Goal: Task Accomplishment & Management: Manage account settings

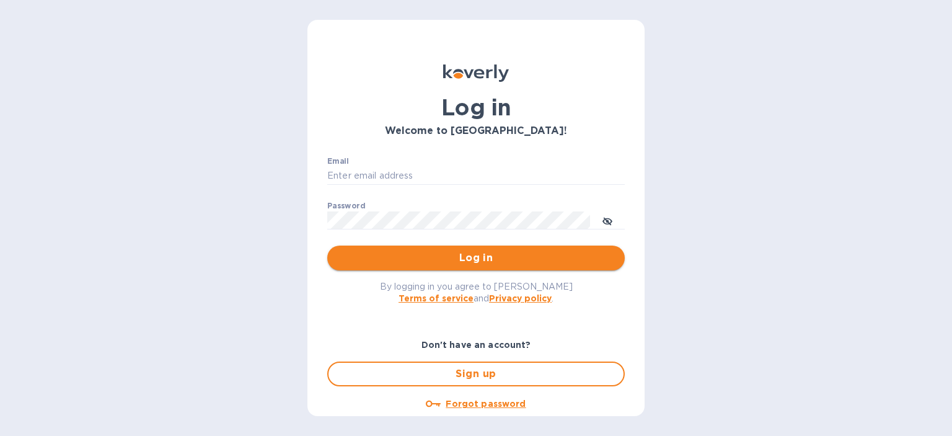
type input "[EMAIL_ADDRESS][DOMAIN_NAME]"
click at [495, 246] on button "Log in" at bounding box center [475, 257] width 297 height 25
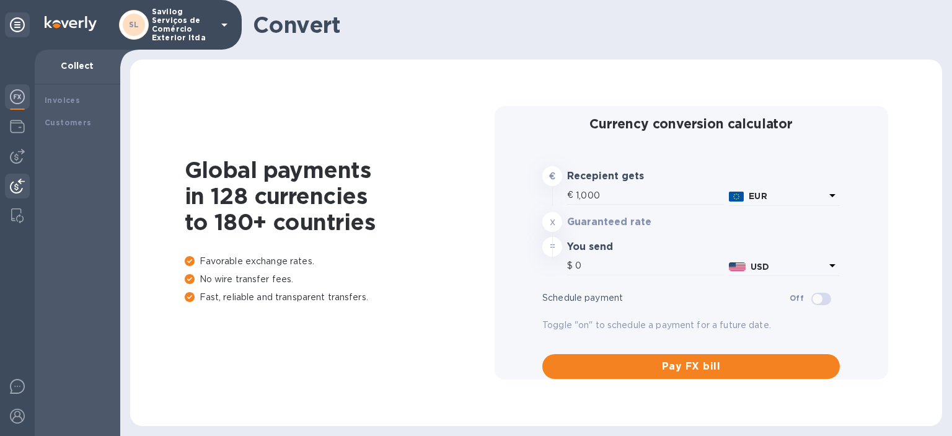
type input "1,181.27"
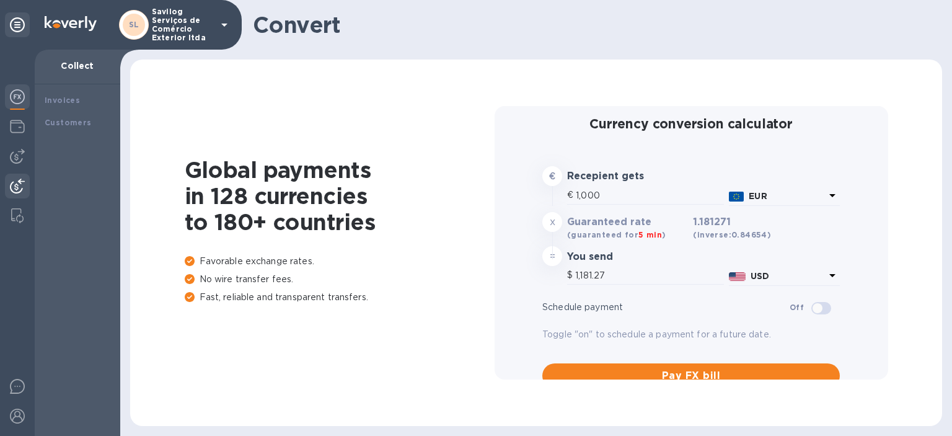
click at [35, 135] on div "Invoices Customers" at bounding box center [78, 259] width 86 height 351
click at [2, 123] on div at bounding box center [17, 243] width 35 height 386
click at [12, 126] on img at bounding box center [17, 126] width 15 height 15
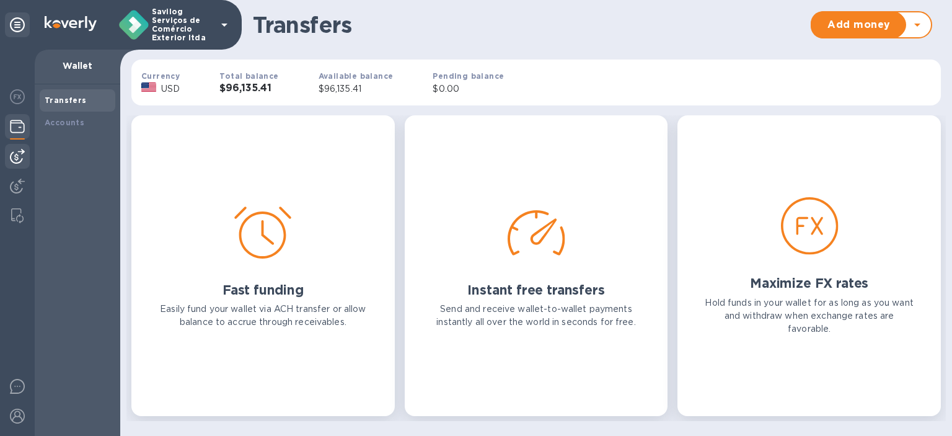
click at [20, 158] on img at bounding box center [17, 156] width 15 height 15
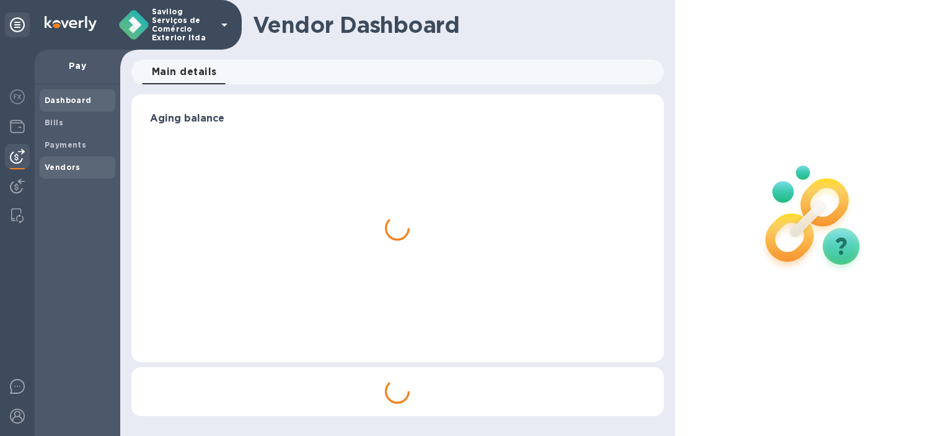
click at [69, 168] on b "Vendors" at bounding box center [63, 166] width 36 height 9
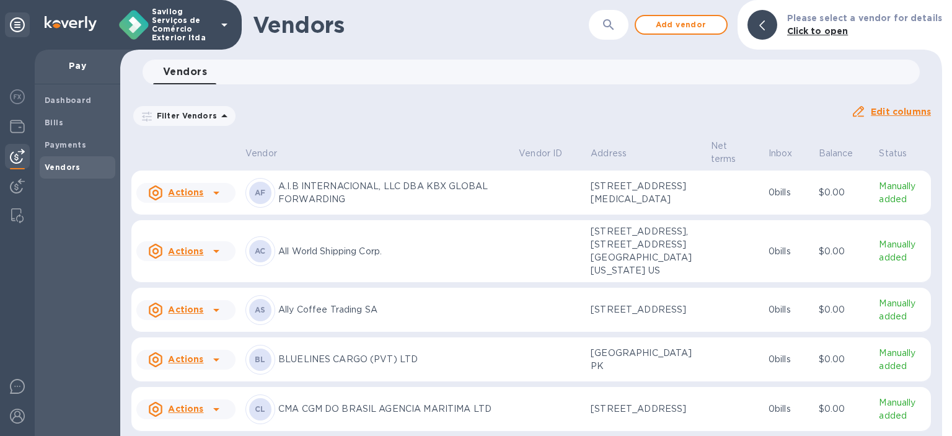
click at [72, 164] on b "Vendors" at bounding box center [63, 166] width 36 height 9
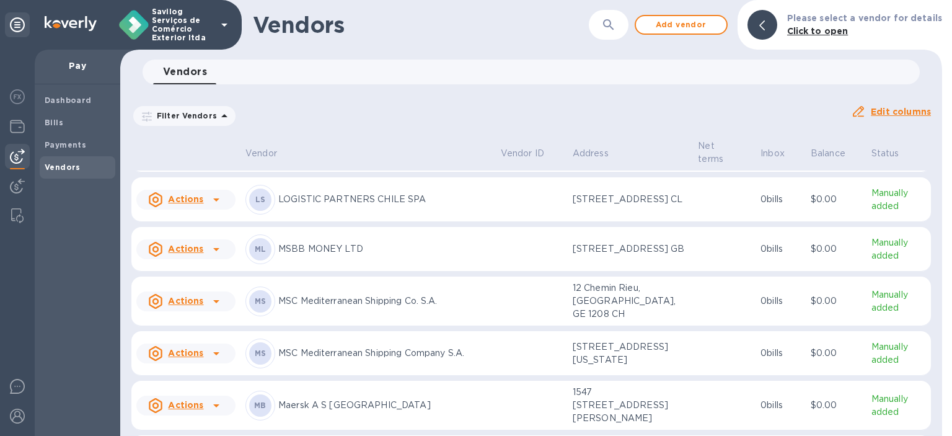
scroll to position [1287, 0]
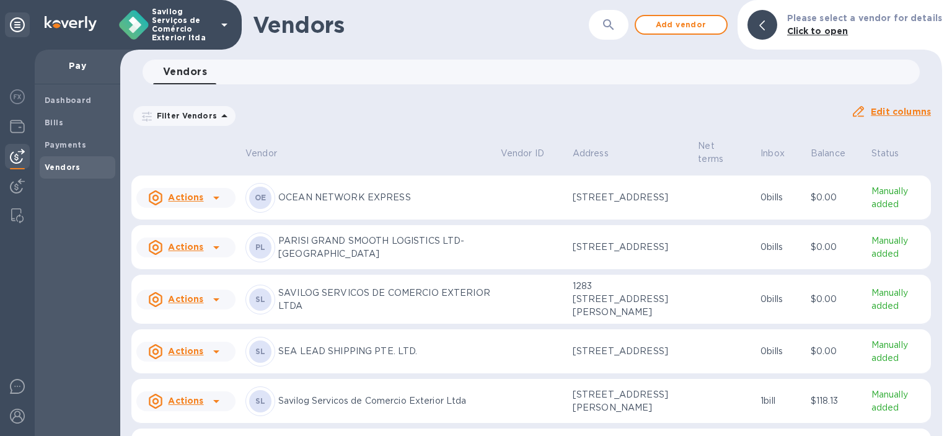
click at [61, 175] on div "Vendors" at bounding box center [78, 167] width 76 height 22
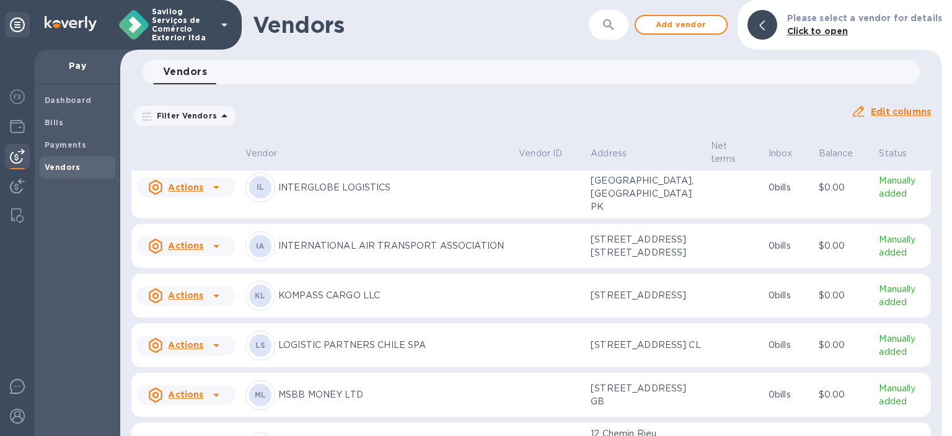
scroll to position [722, 0]
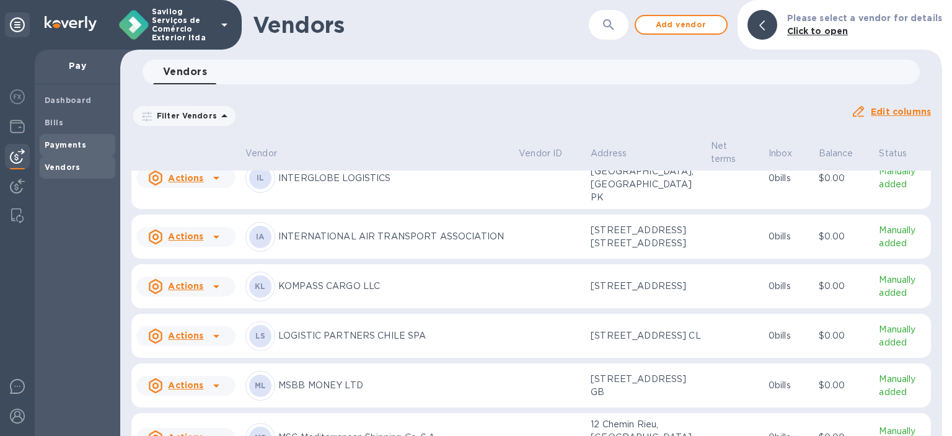
click at [68, 151] on div "Payments" at bounding box center [78, 145] width 76 height 22
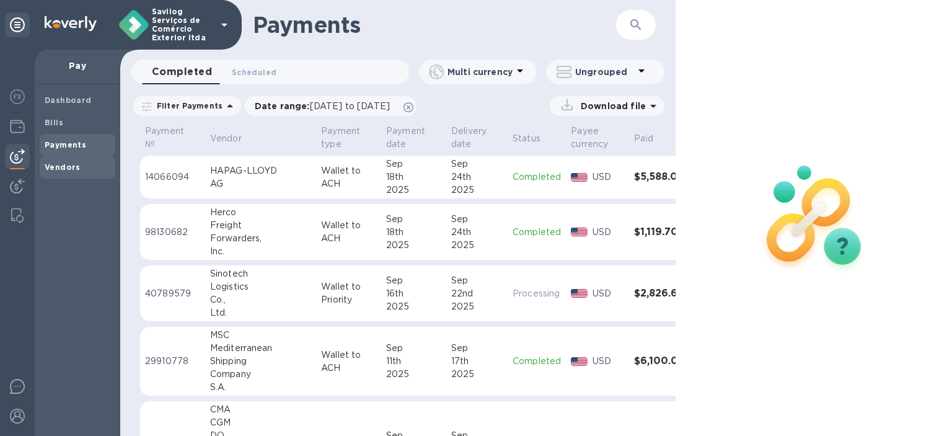
click at [59, 168] on b "Vendors" at bounding box center [63, 166] width 36 height 9
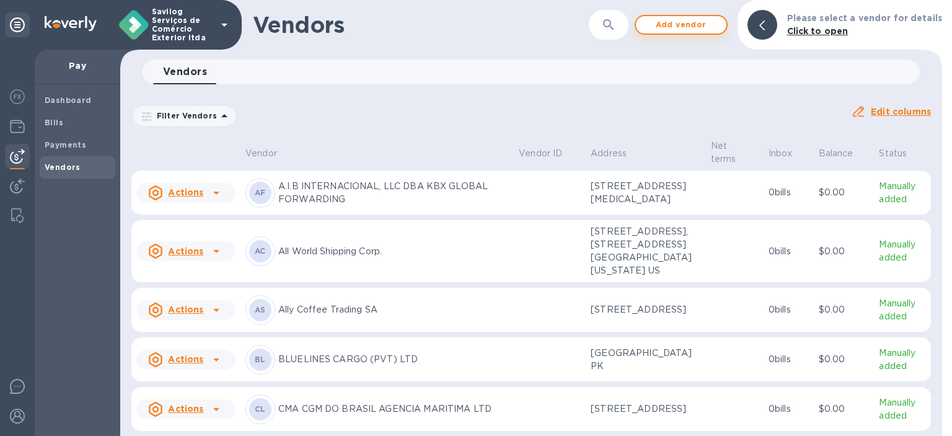
click at [699, 23] on span "Add vendor" at bounding box center [681, 24] width 71 height 15
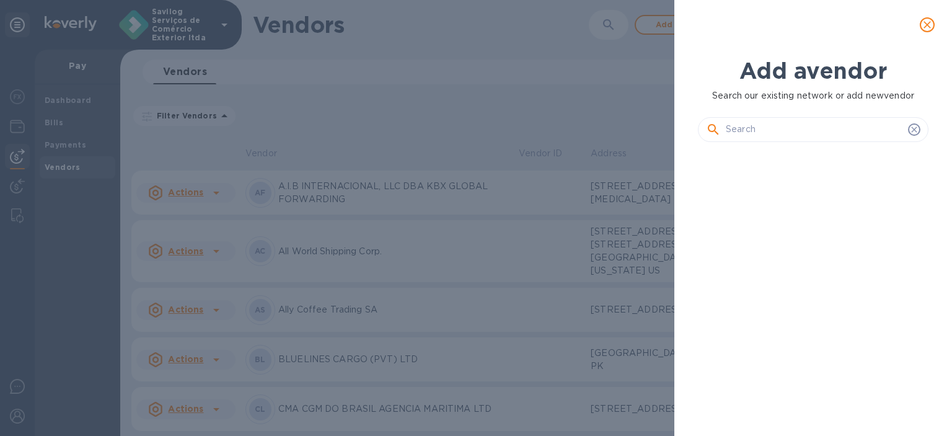
scroll to position [242, 235]
click at [771, 126] on input "text" at bounding box center [814, 129] width 177 height 19
click at [755, 132] on input "text" at bounding box center [814, 129] width 177 height 19
paste input "Log-in Logística Intermodal S/A 925271709"
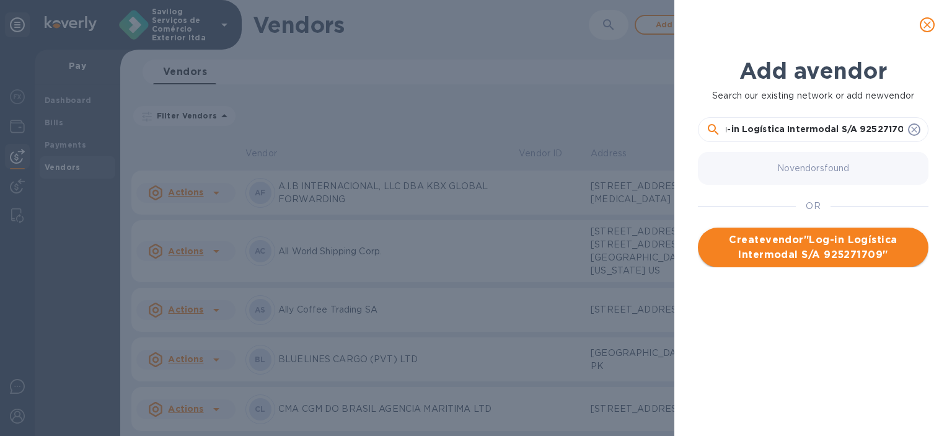
type input "Log-in Logística Intermodal S/A 925271709"
click at [838, 247] on span "Create vendor " Log-in Logística Intermodal S/A 925271709 "" at bounding box center [813, 247] width 211 height 30
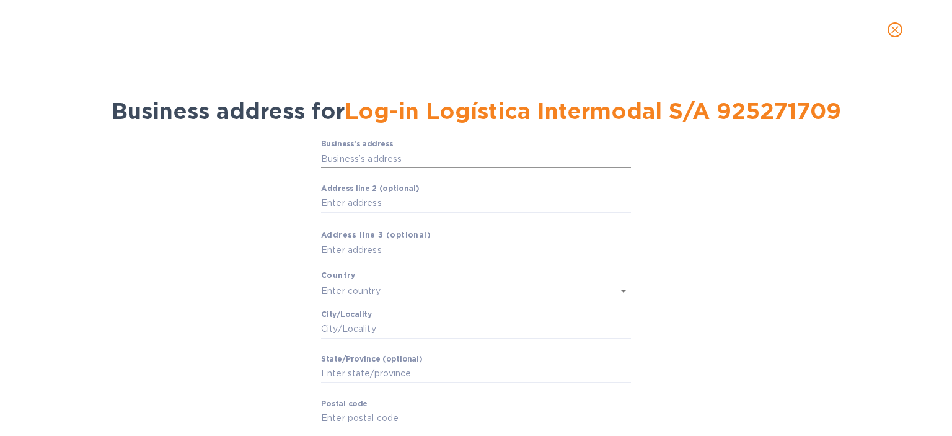
click at [393, 154] on input "Business’s аddress" at bounding box center [476, 158] width 310 height 19
drag, startPoint x: 876, startPoint y: 24, endPoint x: 888, endPoint y: 25, distance: 11.8
click at [877, 24] on div at bounding box center [475, 30] width 867 height 30
click at [891, 27] on icon "close" at bounding box center [895, 30] width 12 height 12
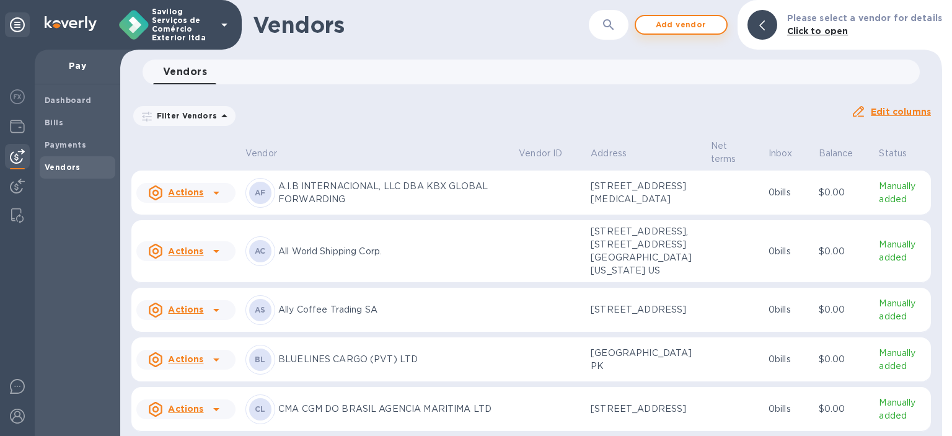
click at [690, 26] on span "Add vendor" at bounding box center [681, 24] width 71 height 15
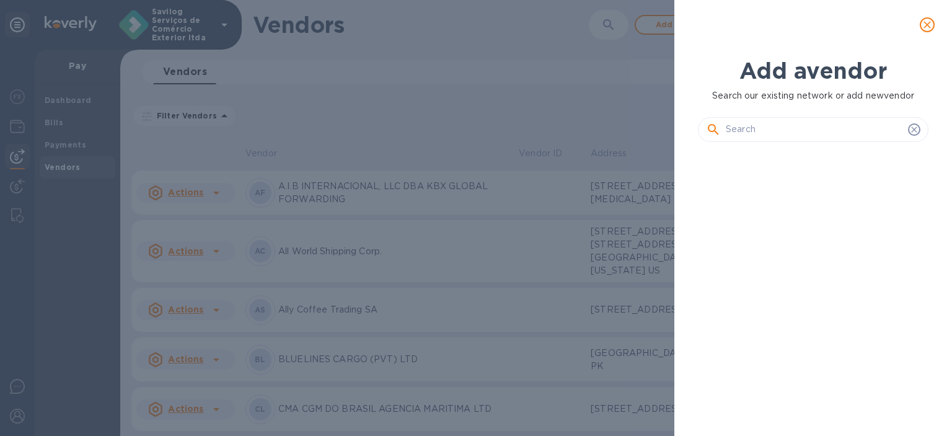
scroll to position [242, 235]
drag, startPoint x: 768, startPoint y: 123, endPoint x: 766, endPoint y: 136, distance: 13.2
click at [768, 124] on input "text" at bounding box center [814, 129] width 177 height 19
paste input "LOG-IN LOGISTICA INTERMODAL S/A"
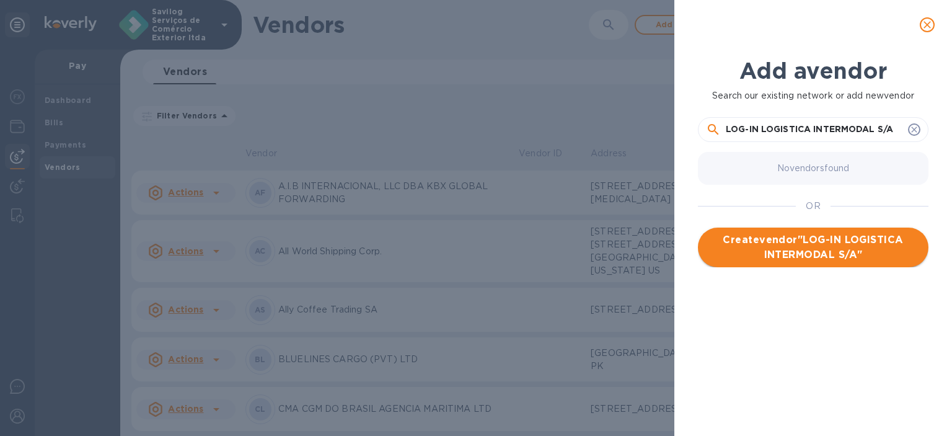
type input "LOG-IN LOGISTICA INTERMODAL S/A"
click at [779, 251] on span "Create vendor " LOG-IN LOGISTICA INTERMODAL S/A "" at bounding box center [813, 247] width 211 height 30
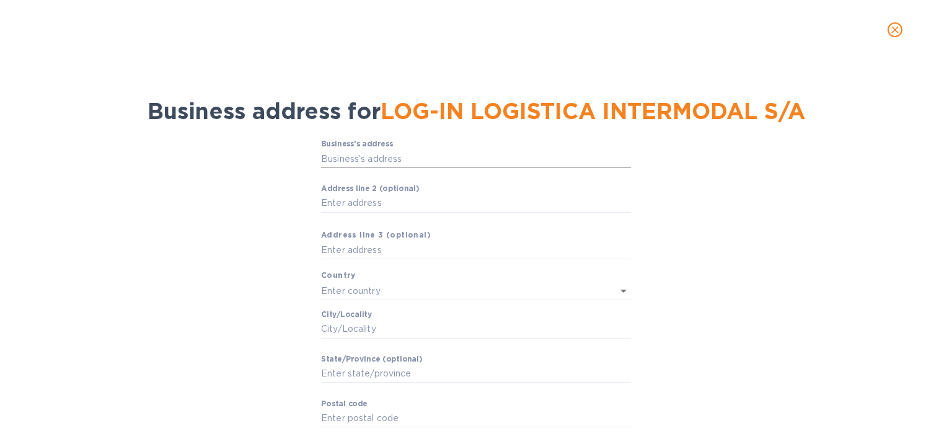
click at [443, 154] on input "Business’s аddress" at bounding box center [476, 158] width 310 height 19
paste input "[STREET_ADDRESS]"
type input "78 [GEOGRAPHIC_DATA]"
type input "[GEOGRAPHIC_DATA]"
type input "RJ"
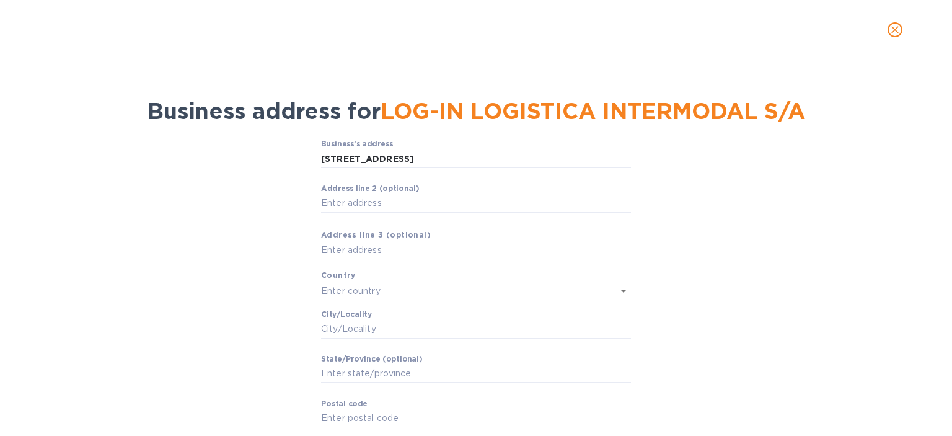
type input "20021-290"
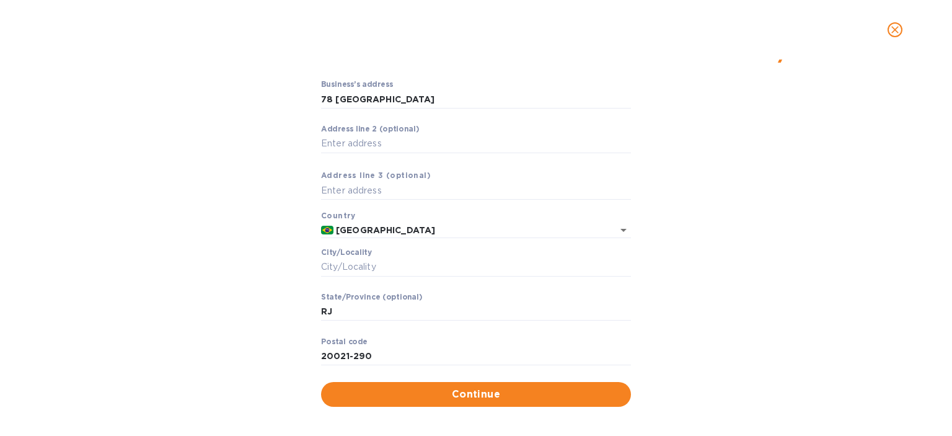
scroll to position [68, 0]
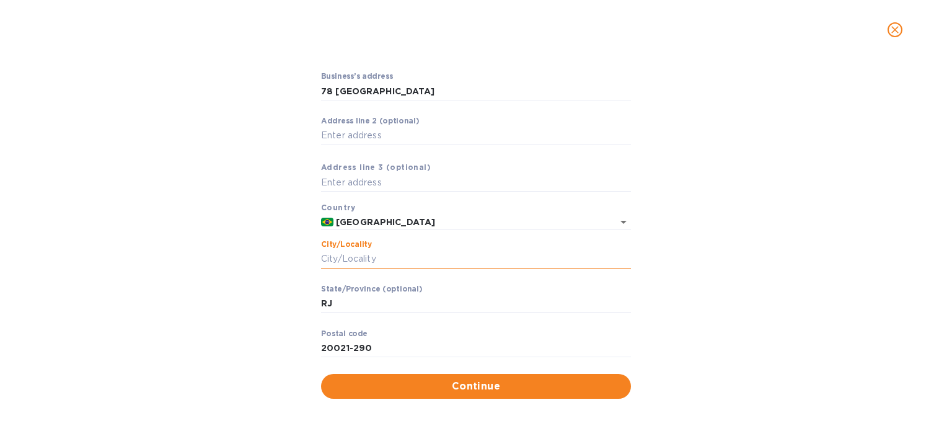
click at [371, 250] on input "Сity/Locаlity" at bounding box center [476, 259] width 310 height 19
type input "B"
type input "S"
drag, startPoint x: 412, startPoint y: 257, endPoint x: 219, endPoint y: 247, distance: 192.9
click at [219, 247] on div "Business’s аddress 78 Rua do Passeio ​ Аddress line 2 (optional) ​ Аddress line…" at bounding box center [475, 234] width 919 height 341
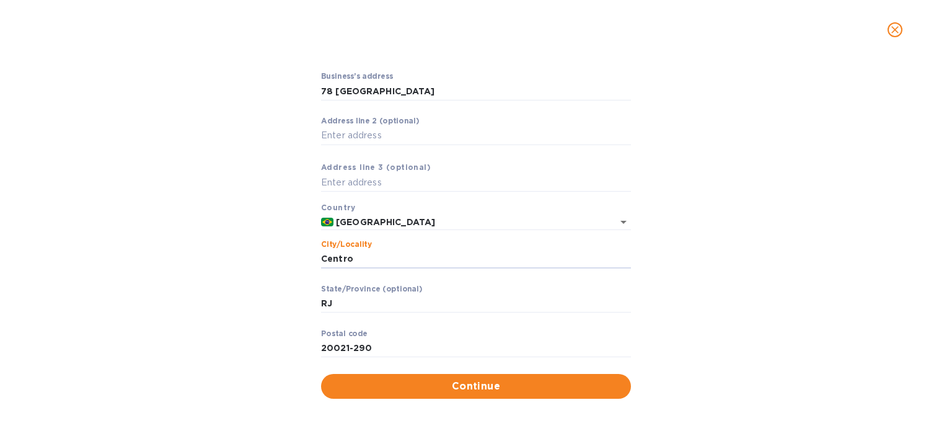
type input "Centro"
drag, startPoint x: 853, startPoint y: 333, endPoint x: 694, endPoint y: 379, distance: 165.7
click at [850, 336] on div "Business’s аddress 78 Rua do Passeio ​ Аddress line 2 (optional) ​ Аddress line…" at bounding box center [475, 234] width 919 height 341
click at [493, 388] on span "Continue" at bounding box center [476, 386] width 290 height 15
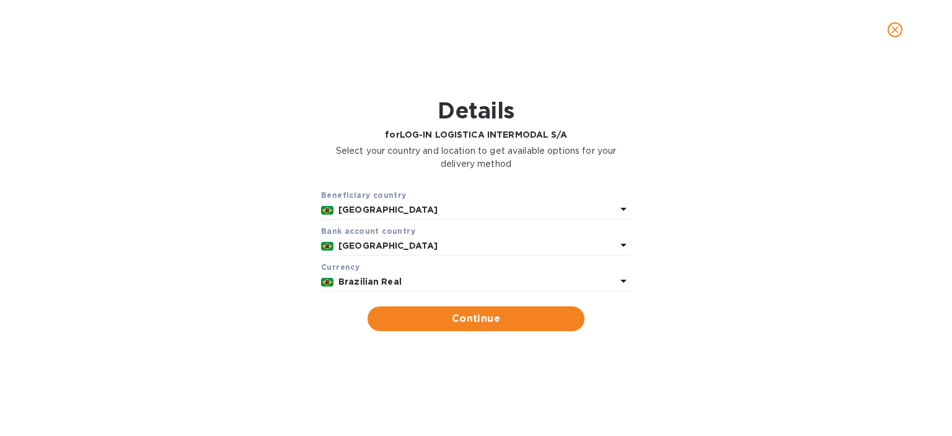
click at [371, 279] on b "Brazilian Real" at bounding box center [369, 281] width 63 height 10
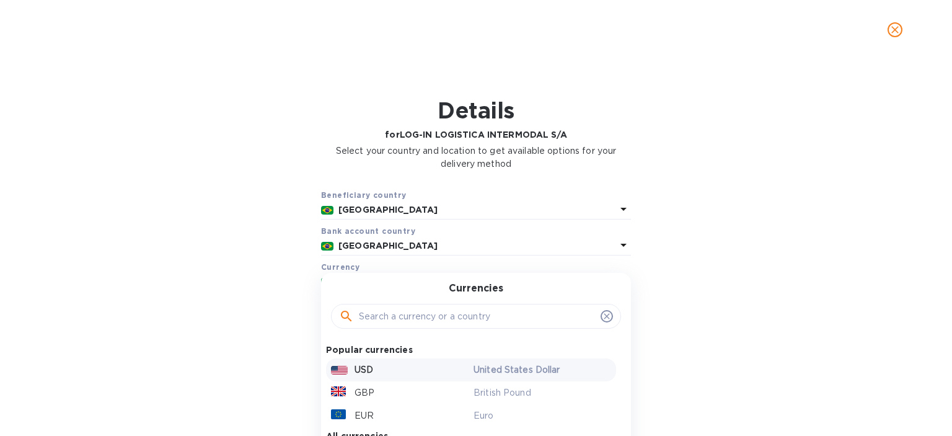
click at [379, 369] on div "USD" at bounding box center [399, 370] width 143 height 18
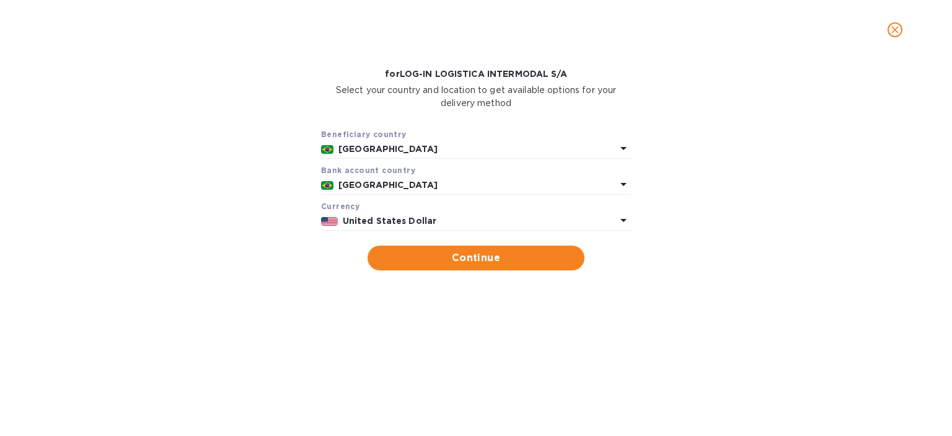
scroll to position [62, 0]
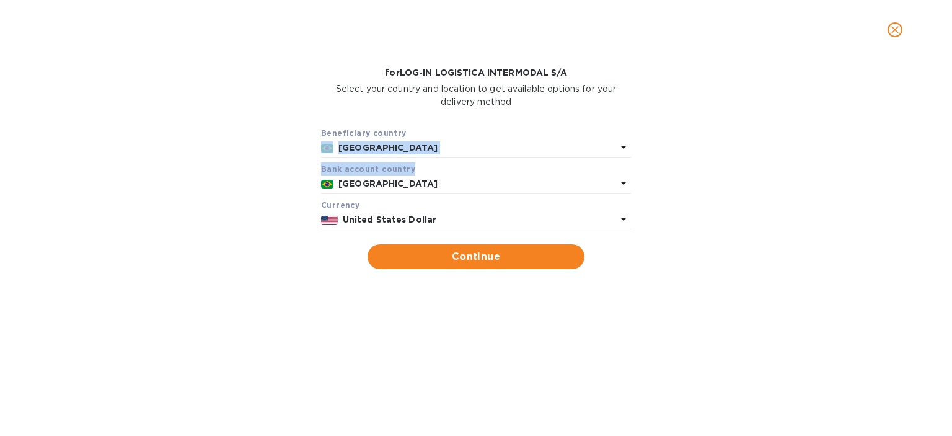
drag, startPoint x: 413, startPoint y: 168, endPoint x: 360, endPoint y: 151, distance: 55.8
click at [348, 155] on div "Beneficiary country [GEOGRAPHIC_DATA] Bank account cоuntry [GEOGRAPHIC_DATA] Cu…" at bounding box center [475, 178] width 315 height 108
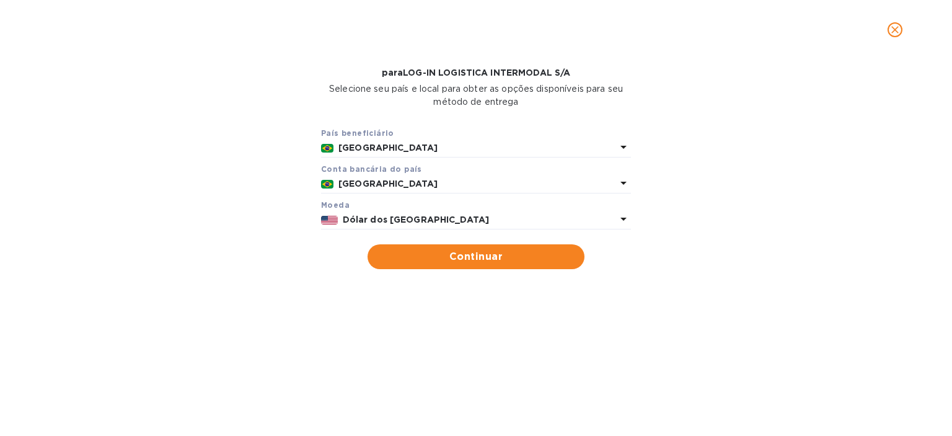
click at [827, 237] on div "País beneficiário Brasil Conta bancária do país [GEOGRAPHIC_DATA] Moeda Dólar d…" at bounding box center [475, 197] width 919 height 157
click at [382, 180] on p "[GEOGRAPHIC_DATA]" at bounding box center [477, 183] width 278 height 13
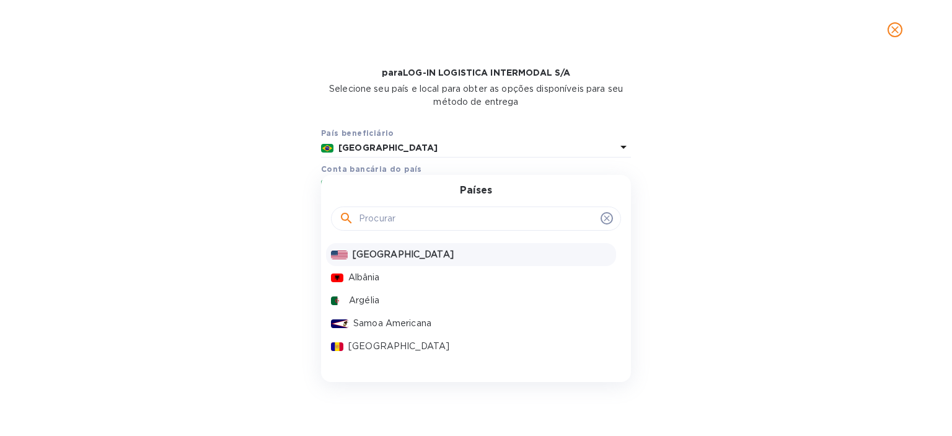
click at [384, 251] on font "[GEOGRAPHIC_DATA]" at bounding box center [403, 254] width 101 height 10
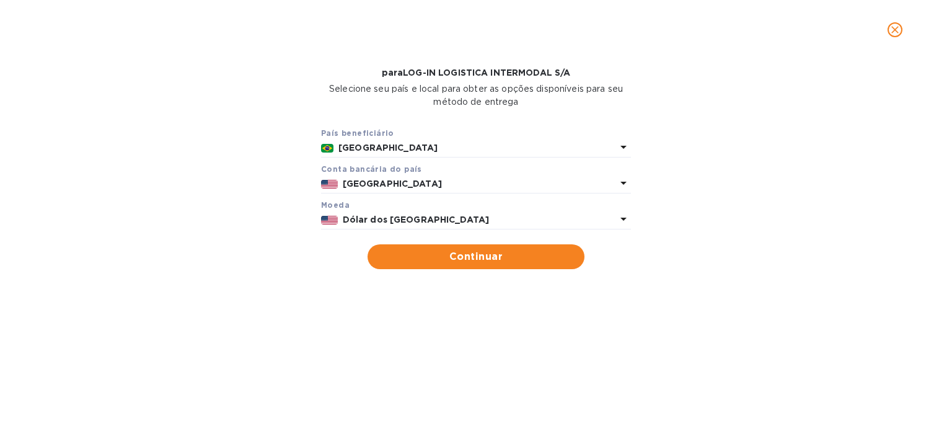
click at [423, 186] on p "[GEOGRAPHIC_DATA]" at bounding box center [479, 183] width 273 height 13
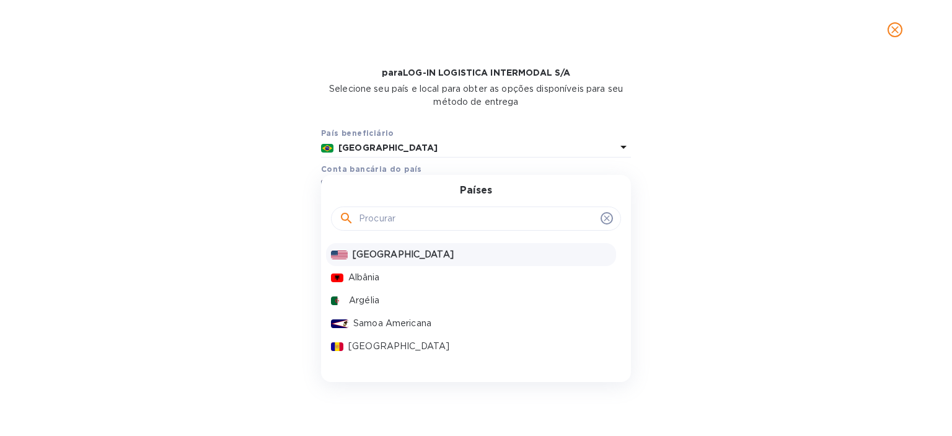
click at [402, 222] on input "text" at bounding box center [477, 218] width 237 height 19
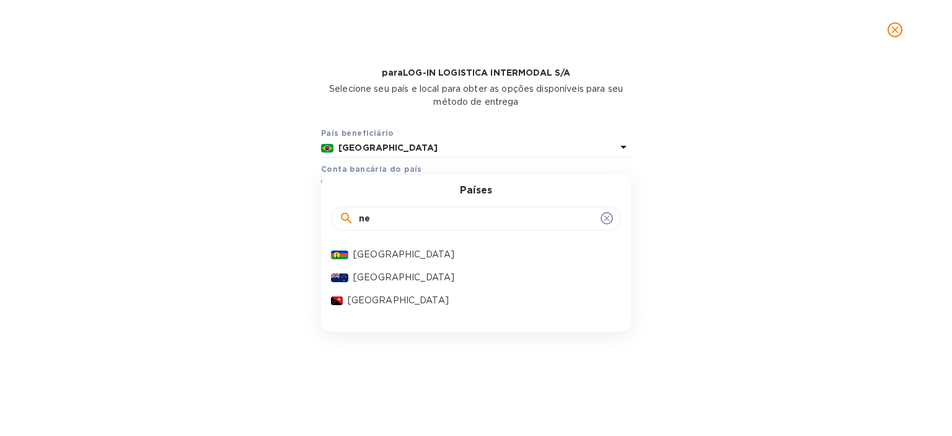
type input "n"
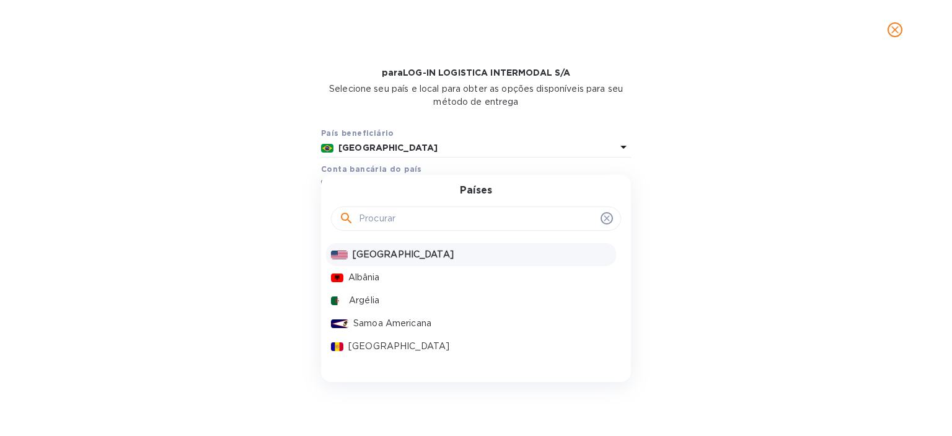
click at [399, 256] on font "[GEOGRAPHIC_DATA]" at bounding box center [403, 254] width 101 height 10
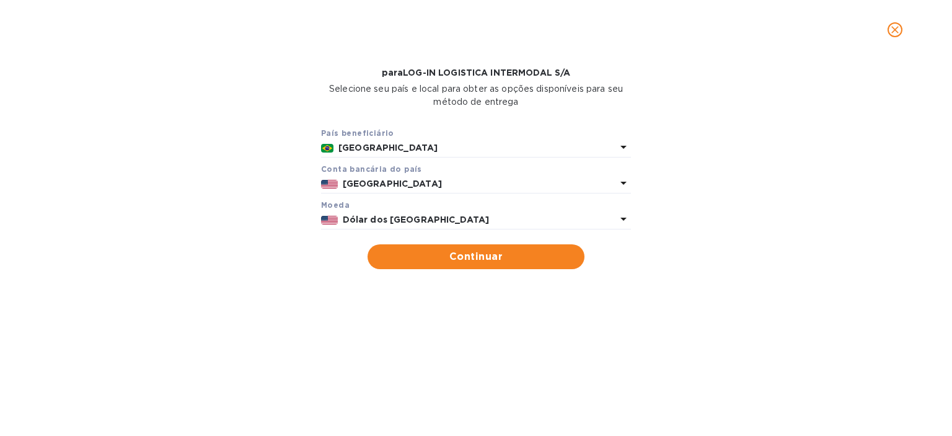
click at [799, 201] on div "País beneficiário Brasil Conta bancária do país [GEOGRAPHIC_DATA] Moeda Dólar d…" at bounding box center [475, 197] width 919 height 157
click at [424, 251] on span "Continuar" at bounding box center [475, 256] width 197 height 15
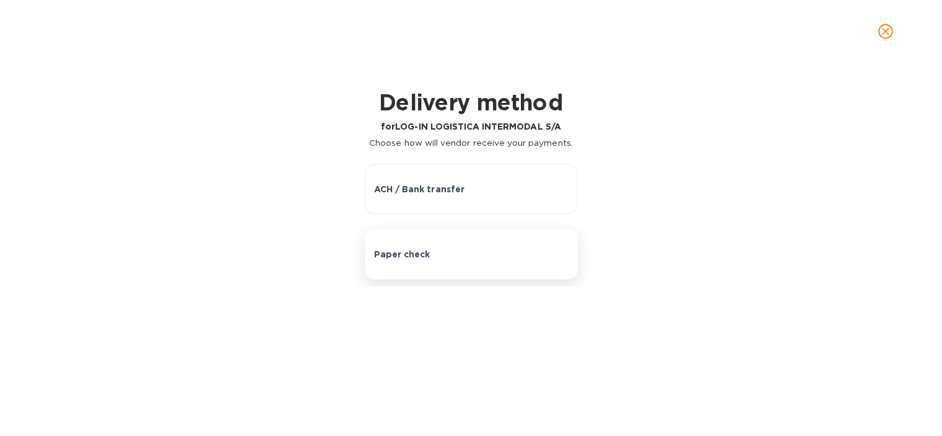
scroll to position [0, 0]
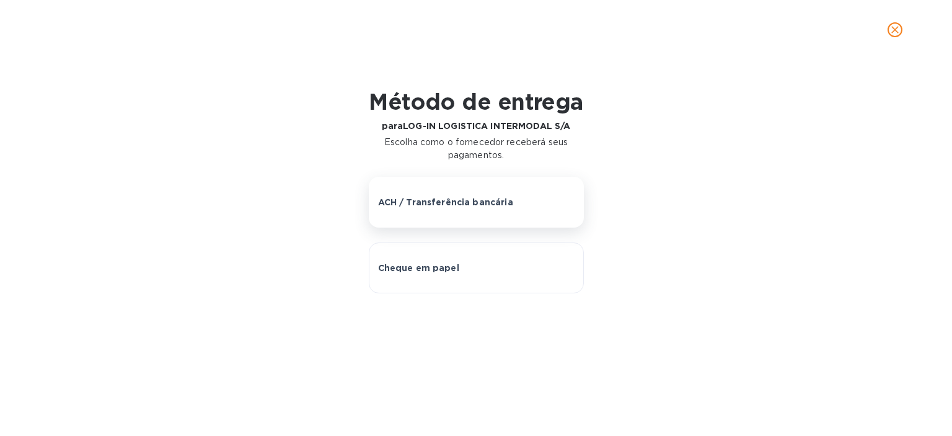
click at [461, 189] on button "ACH / Transferência bancária" at bounding box center [476, 202] width 215 height 51
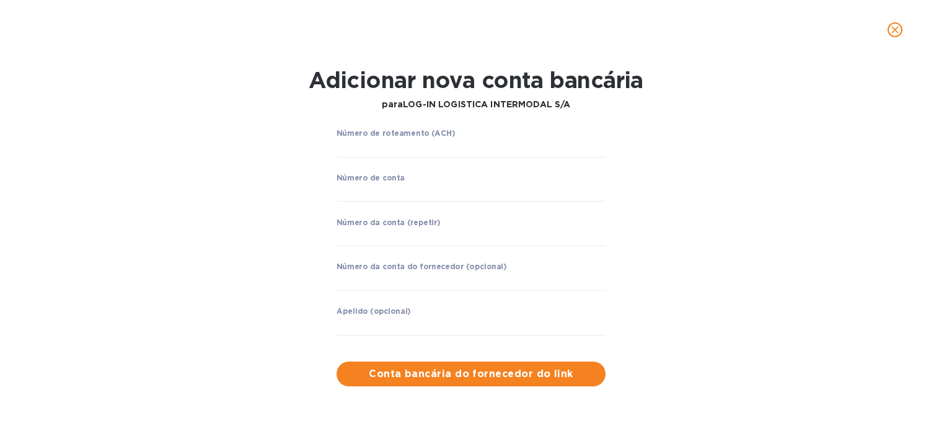
click at [401, 165] on p "​" at bounding box center [470, 166] width 269 height 14
click at [407, 154] on input "string" at bounding box center [470, 148] width 269 height 19
paste input "021000021"
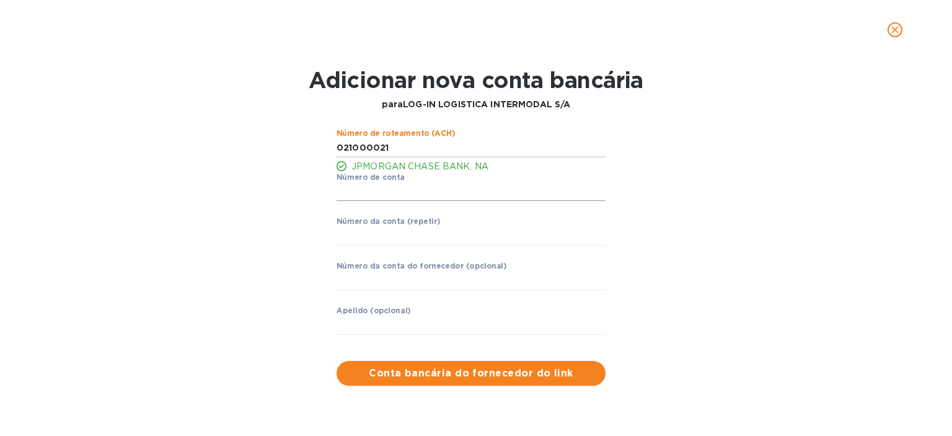
type input "021000021"
click at [385, 195] on input "string" at bounding box center [470, 192] width 269 height 19
click at [447, 235] on input "string" at bounding box center [470, 236] width 269 height 19
click at [436, 277] on input "text" at bounding box center [470, 280] width 269 height 19
click at [403, 322] on input "text" at bounding box center [470, 325] width 269 height 19
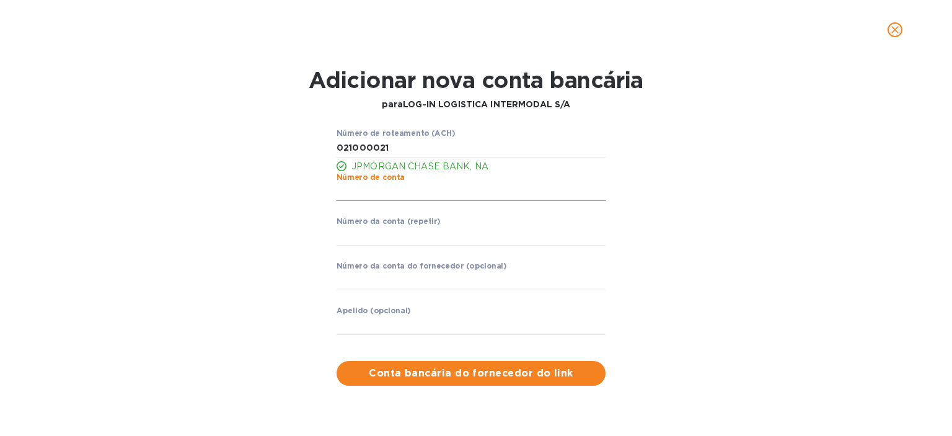
drag, startPoint x: 446, startPoint y: 186, endPoint x: 436, endPoint y: 186, distance: 9.9
click at [437, 186] on input "string" at bounding box center [470, 192] width 269 height 19
click at [437, 239] on input "string" at bounding box center [470, 236] width 269 height 19
click at [431, 314] on div "Apelido (opcional) ​" at bounding box center [470, 328] width 269 height 45
click at [897, 32] on icon "fechar" at bounding box center [895, 30] width 12 height 12
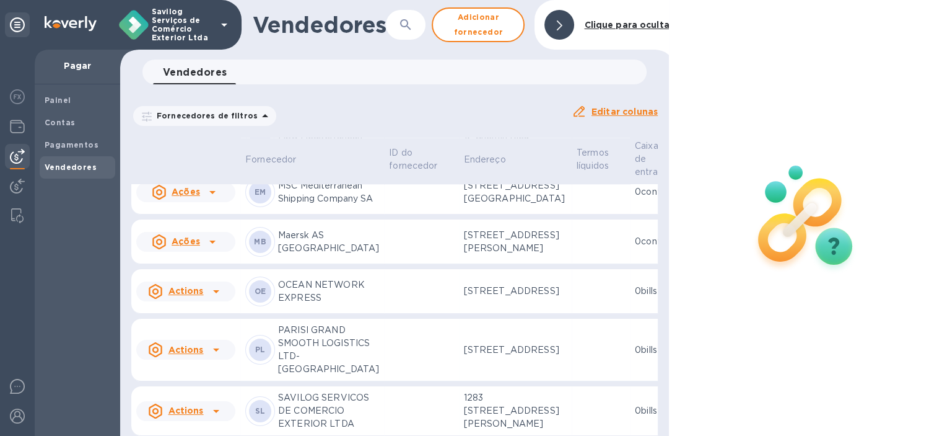
scroll to position [1251, 0]
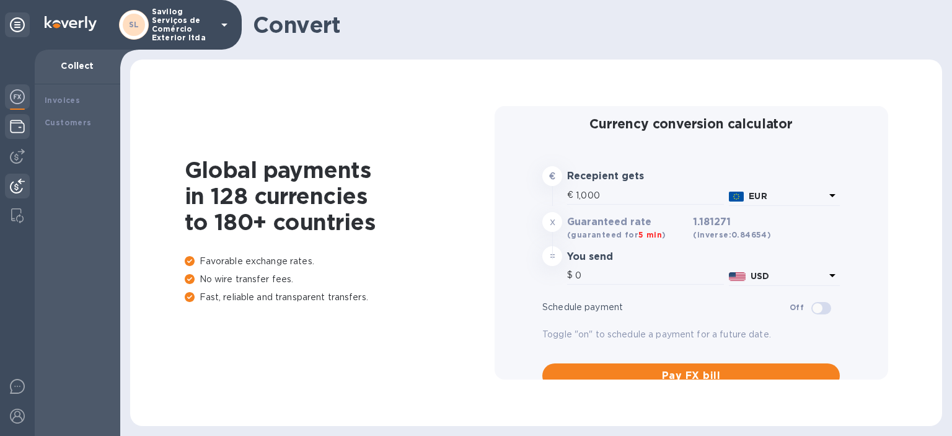
type input "1,181.27"
click at [17, 121] on img at bounding box center [17, 126] width 15 height 15
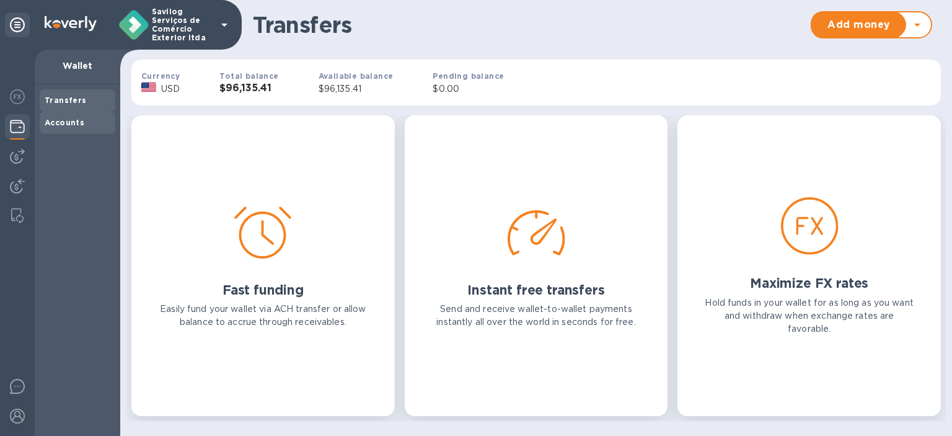
click at [50, 121] on b "Accounts" at bounding box center [65, 122] width 40 height 9
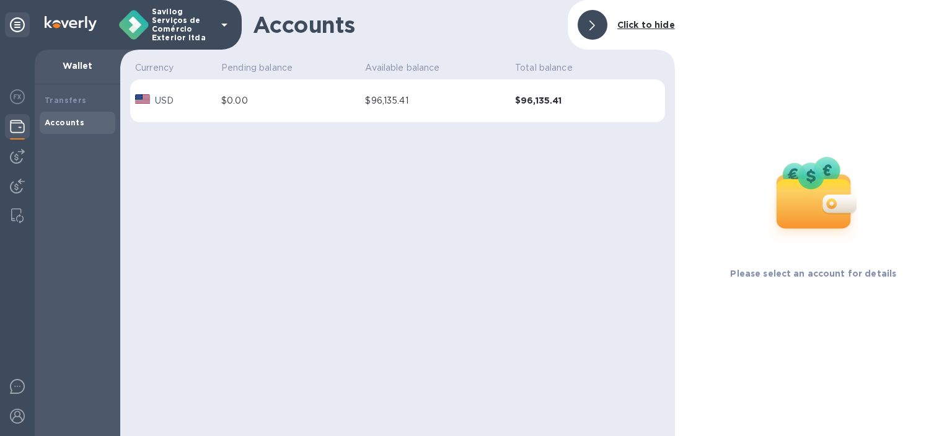
click at [18, 132] on img at bounding box center [17, 126] width 15 height 15
click at [16, 164] on div at bounding box center [17, 156] width 25 height 25
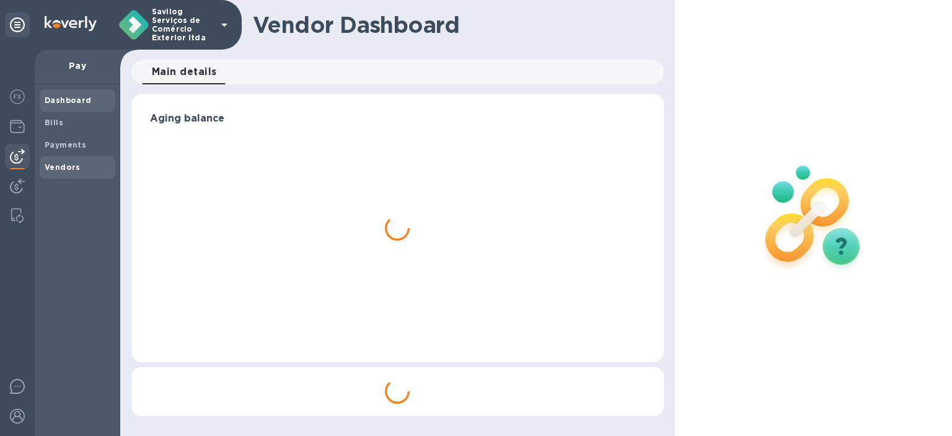
click at [47, 169] on b "Vendors" at bounding box center [63, 166] width 36 height 9
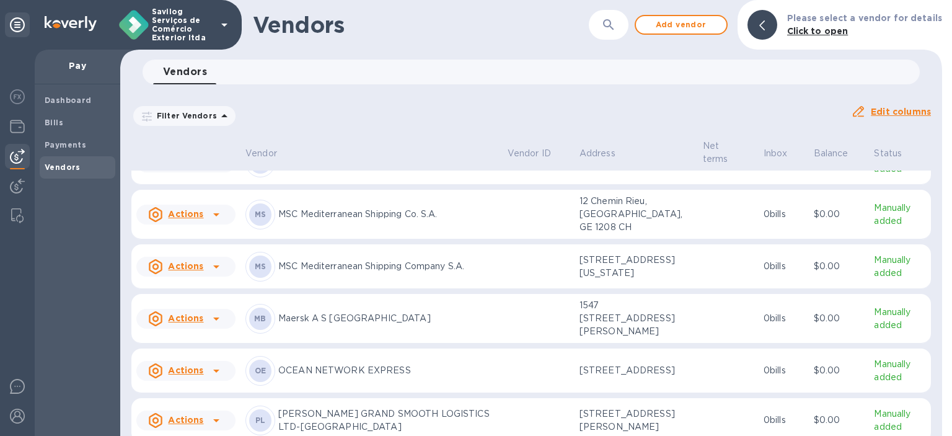
click at [459, 69] on p "LOG-IN LOGISTICA INTERMODAL S/A" at bounding box center [387, 62] width 219 height 13
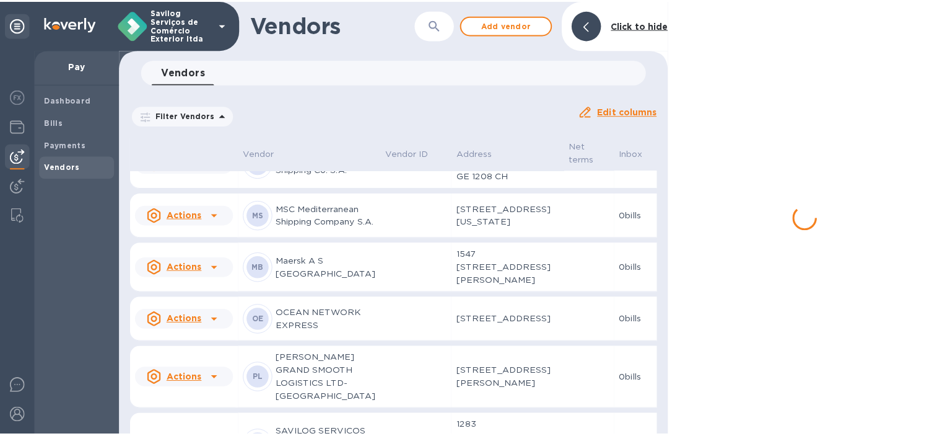
scroll to position [1147, 0]
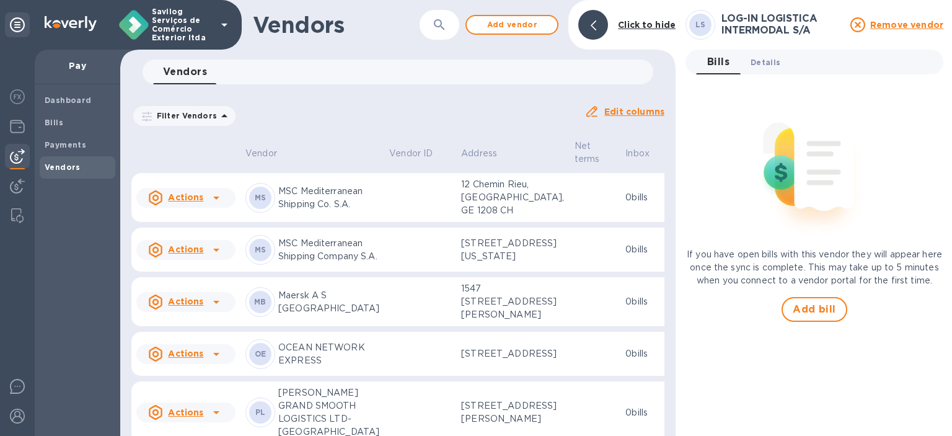
click at [766, 60] on span "Details 0" at bounding box center [765, 62] width 30 height 13
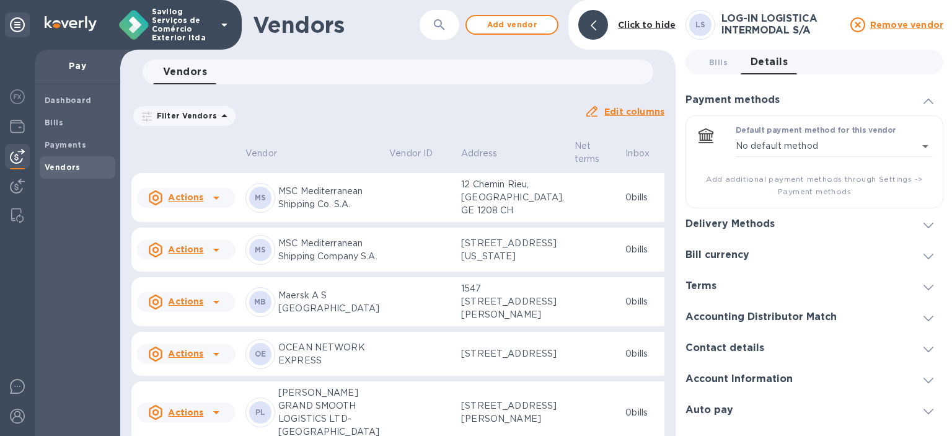
click at [762, 224] on h3 "Delivery Methods" at bounding box center [729, 224] width 89 height 12
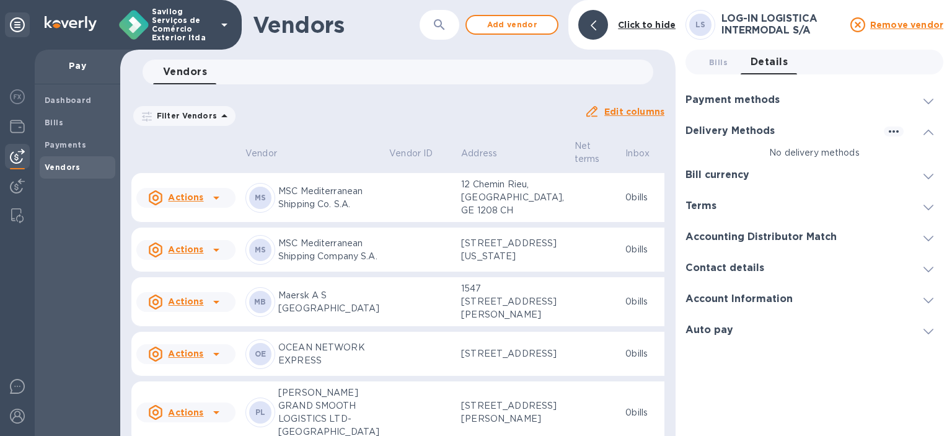
click at [812, 146] on p "No delivery methods" at bounding box center [814, 152] width 258 height 13
drag, startPoint x: 928, startPoint y: 132, endPoint x: 905, endPoint y: 134, distance: 23.6
click at [921, 134] on div at bounding box center [928, 131] width 30 height 12
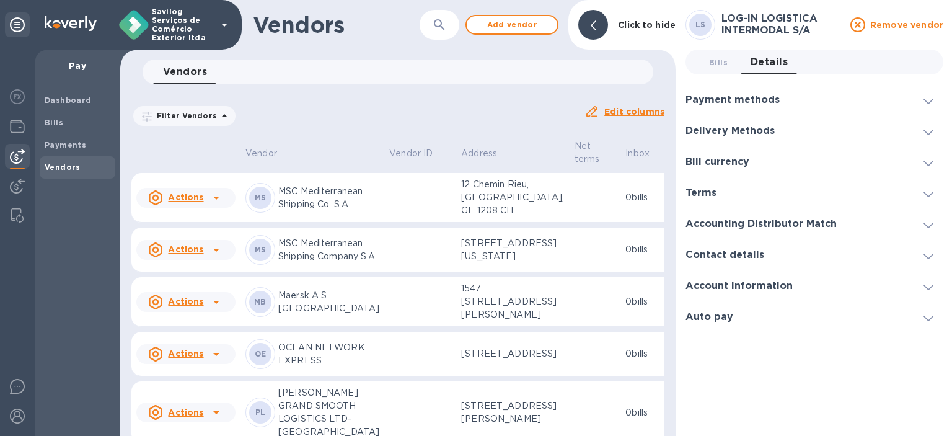
click at [900, 129] on div "Delivery Methods" at bounding box center [814, 130] width 258 height 31
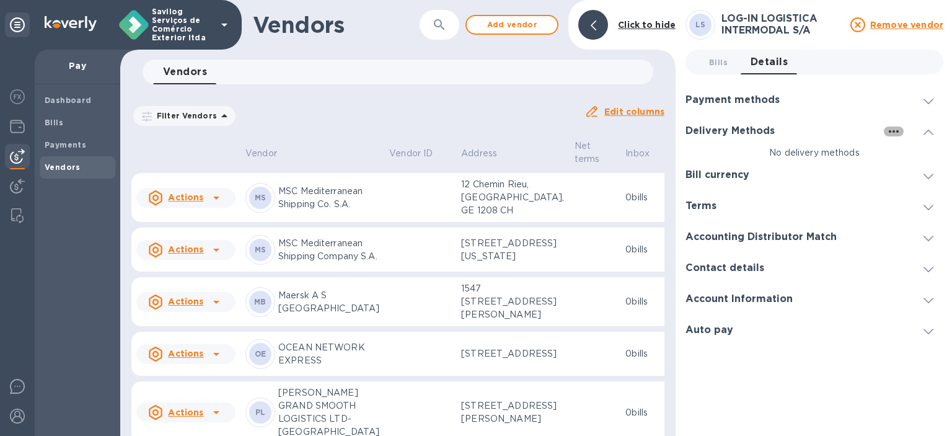
click at [896, 130] on icon "button" at bounding box center [893, 131] width 15 height 15
click at [903, 151] on p "Add new" at bounding box center [907, 157] width 41 height 12
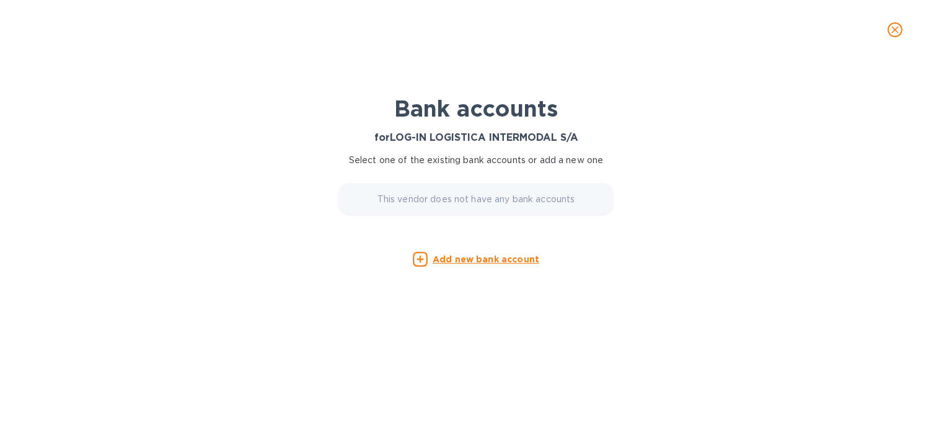
click at [465, 257] on u "Add new bank account" at bounding box center [485, 259] width 107 height 10
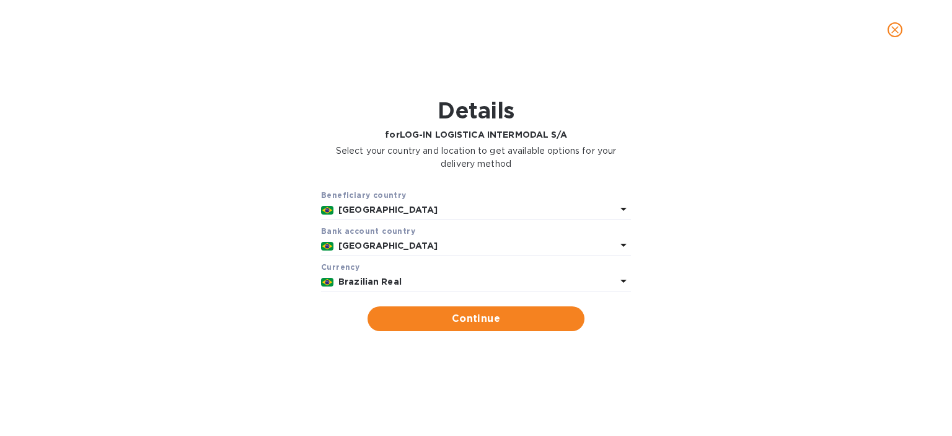
click at [397, 244] on p "[GEOGRAPHIC_DATA]" at bounding box center [477, 245] width 278 height 13
click at [279, 242] on div "Beneficiary country Brazil Bank account cоuntry Brazil Currency Brazilian Real …" at bounding box center [475, 259] width 919 height 157
click at [419, 249] on p "[GEOGRAPHIC_DATA]" at bounding box center [477, 245] width 278 height 13
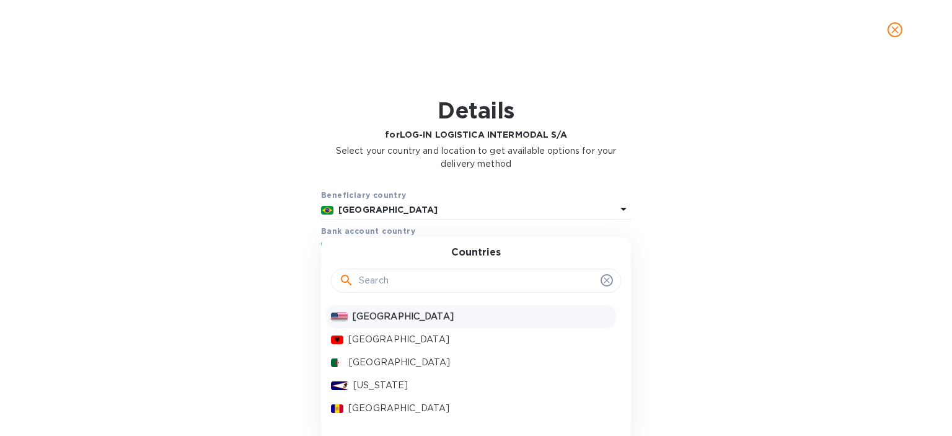
click at [361, 317] on p "[GEOGRAPHIC_DATA]" at bounding box center [482, 316] width 258 height 13
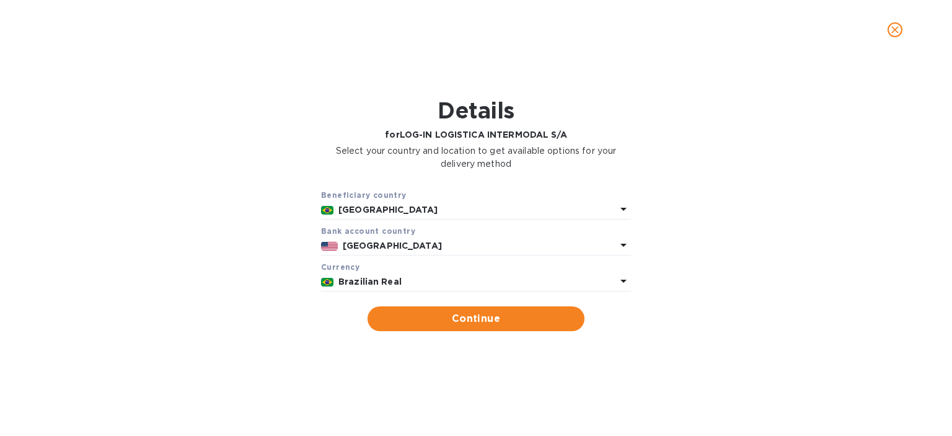
click at [376, 274] on div "Brazilian Real" at bounding box center [477, 282] width 283 height 18
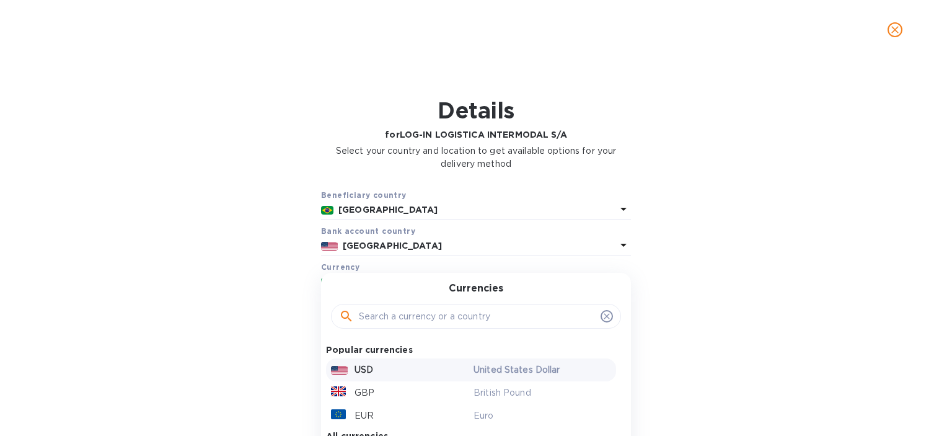
click at [359, 360] on div "USD United States Dollar" at bounding box center [471, 369] width 290 height 23
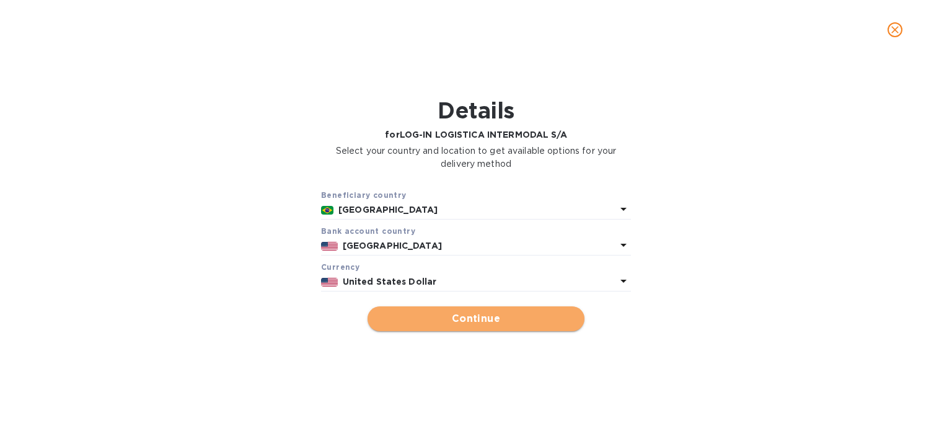
click at [388, 322] on span "Continue" at bounding box center [475, 318] width 197 height 15
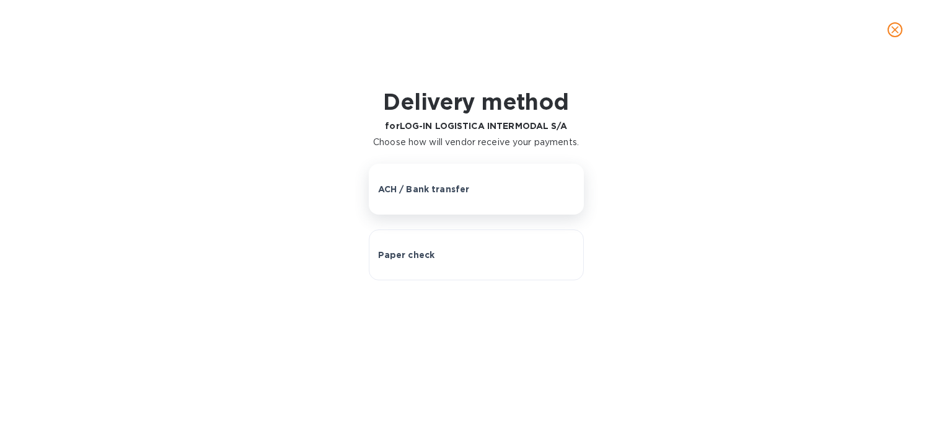
click at [436, 195] on button "ACH / Bank transfer" at bounding box center [476, 189] width 215 height 51
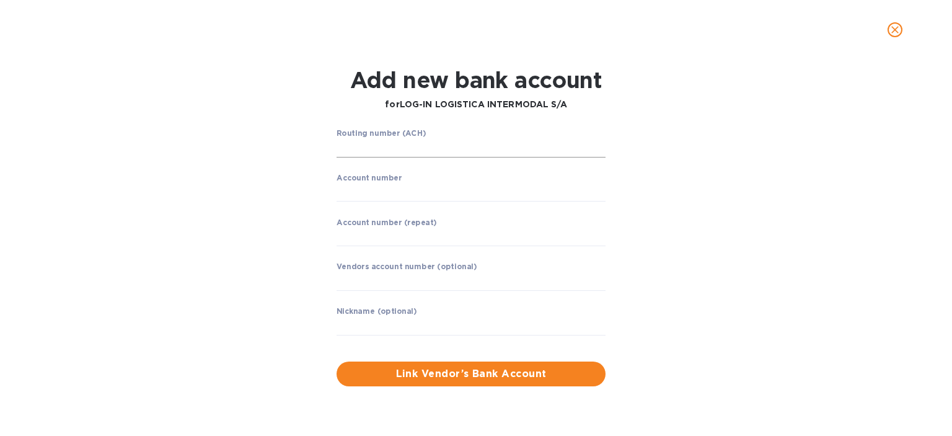
click at [421, 152] on input "string" at bounding box center [470, 148] width 269 height 19
click at [446, 148] on input "string" at bounding box center [470, 148] width 269 height 19
paste input "021000021"
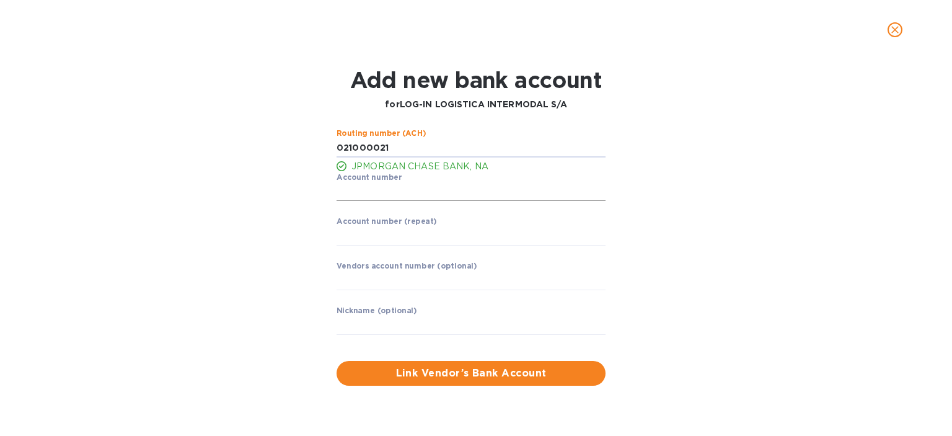
type input "021000021"
click at [414, 183] on input "string" at bounding box center [470, 192] width 269 height 19
paste input "925271709"
type input "925271709"
click at [354, 235] on input "string" at bounding box center [470, 236] width 269 height 19
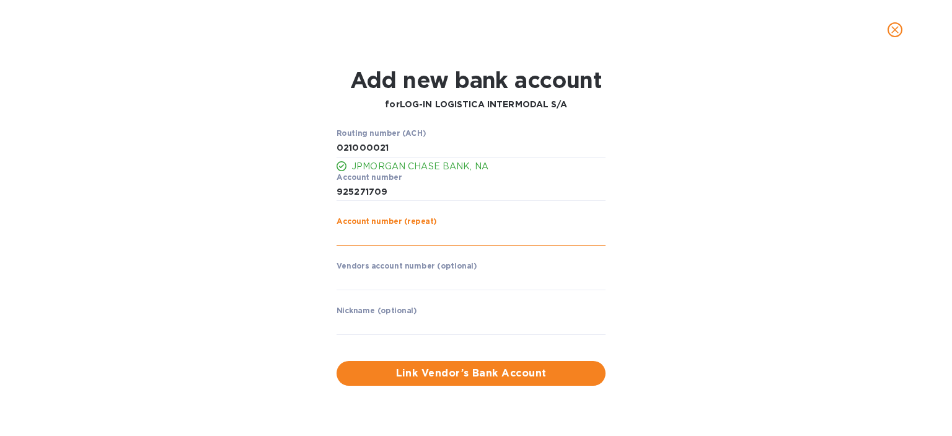
paste input "925271709"
type input "925271709"
click at [634, 278] on div "Routing number (ACH) JPMORGAN CHASE BANK, NA Account number ​ Account number (r…" at bounding box center [475, 256] width 613 height 271
click at [439, 284] on input "text" at bounding box center [470, 280] width 269 height 19
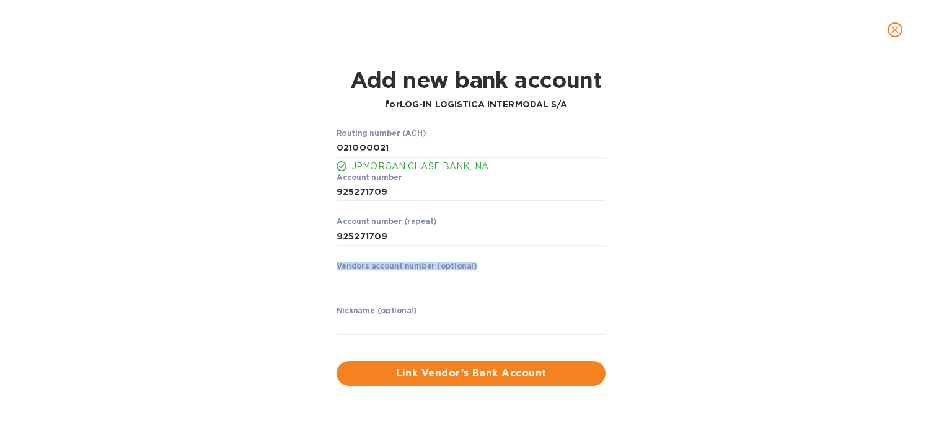
drag, startPoint x: 332, startPoint y: 266, endPoint x: 477, endPoint y: 266, distance: 145.0
click at [477, 266] on div "Routing number (ACH) JPMORGAN CHASE BANK, NA Account number ​ Account number (r…" at bounding box center [470, 240] width 279 height 232
drag, startPoint x: 409, startPoint y: 296, endPoint x: 401, endPoint y: 302, distance: 9.3
click at [409, 296] on p "​" at bounding box center [470, 299] width 269 height 14
click at [380, 319] on input "text" at bounding box center [470, 325] width 269 height 19
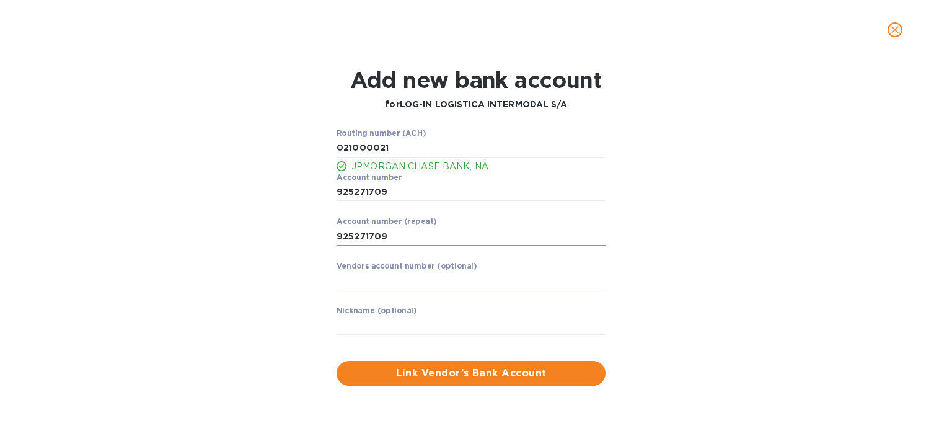
drag, startPoint x: 374, startPoint y: 215, endPoint x: 416, endPoint y: 232, distance: 46.1
click at [414, 213] on p "​" at bounding box center [470, 210] width 269 height 14
drag, startPoint x: 419, startPoint y: 262, endPoint x: 421, endPoint y: 268, distance: 6.5
click at [421, 264] on label "Vendors account number (optional)" at bounding box center [406, 266] width 140 height 7
click at [392, 307] on label "Nickname (optional)" at bounding box center [376, 310] width 81 height 7
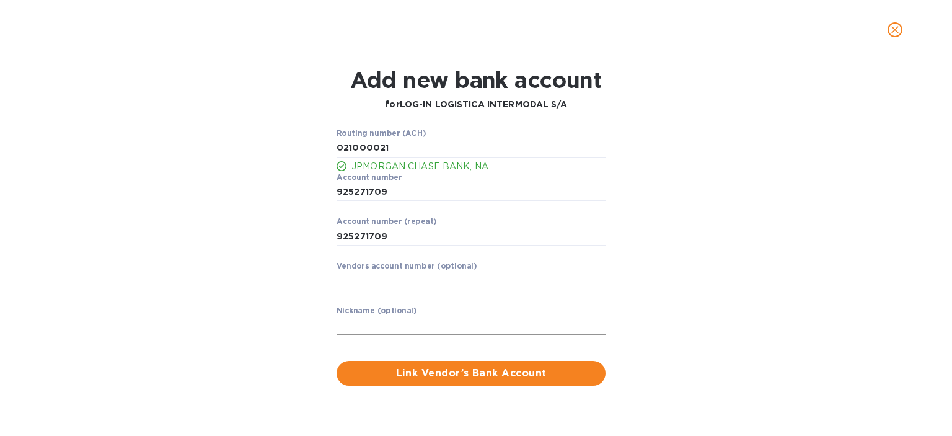
click at [367, 325] on input "text" at bounding box center [470, 325] width 269 height 19
paste input "Log-in Logística Intermodal S/A"
type input "Log-in Logística Intermodal S/A"
click at [490, 375] on span "Link Vendor’s Bank Account" at bounding box center [470, 373] width 249 height 15
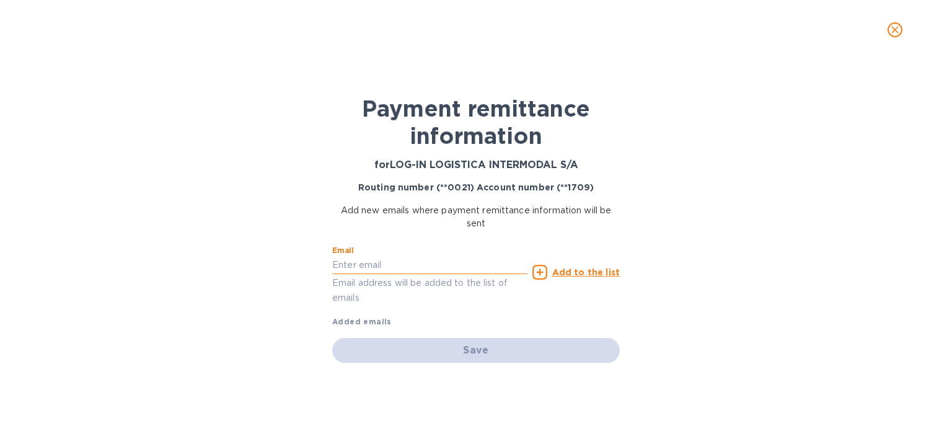
click at [389, 265] on input "text" at bounding box center [429, 265] width 195 height 19
type input "fin@savilog.com"
click at [587, 268] on u "Add to the list" at bounding box center [586, 272] width 68 height 10
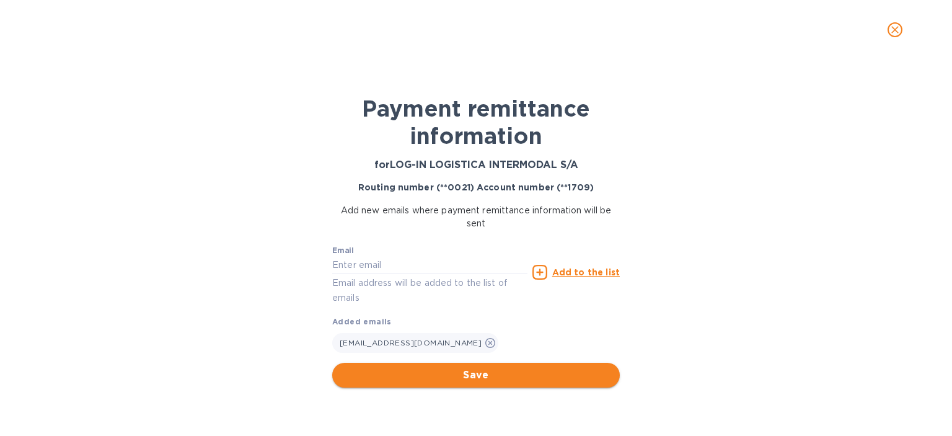
click at [475, 382] on button "Save" at bounding box center [475, 374] width 287 height 25
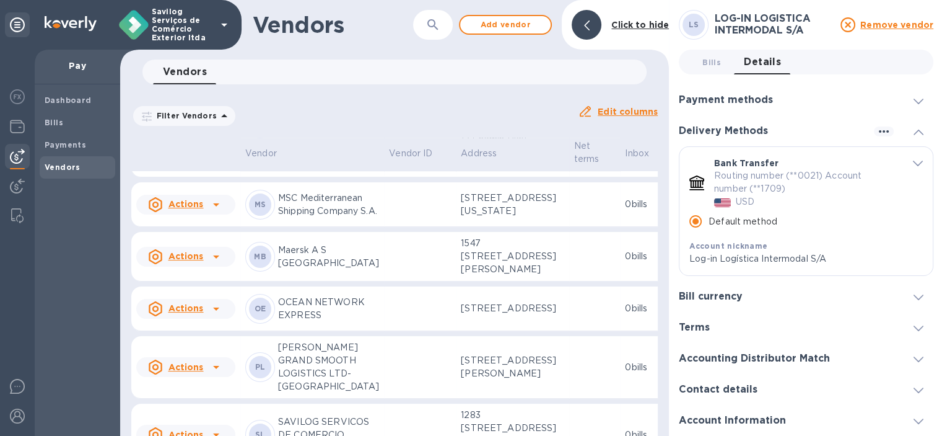
click at [206, 11] on div at bounding box center [216, 1] width 20 height 20
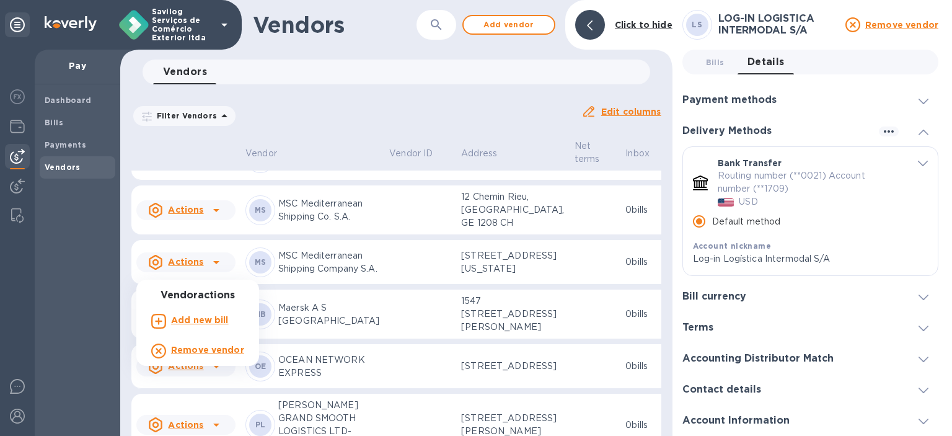
click at [419, 301] on div at bounding box center [476, 218] width 952 height 436
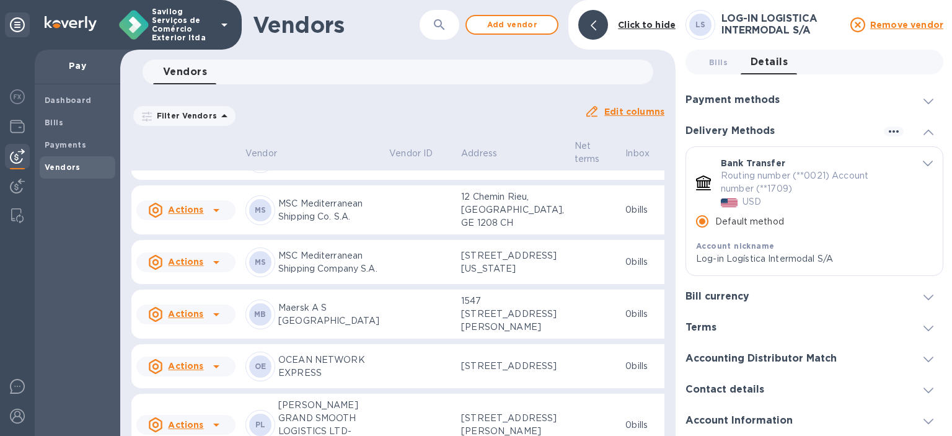
click at [357, 81] on td "LS LOG-IN LOGISTICA INTERMODAL S/A" at bounding box center [312, 59] width 144 height 45
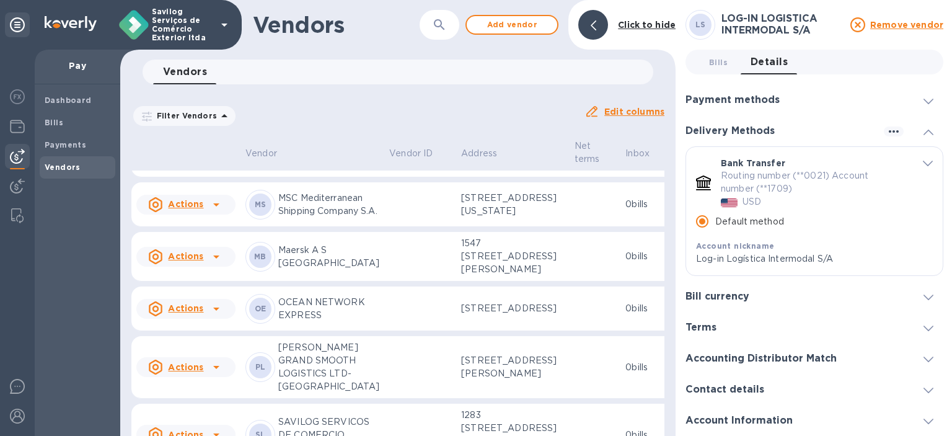
click at [843, 287] on div "Bill currency" at bounding box center [814, 296] width 258 height 31
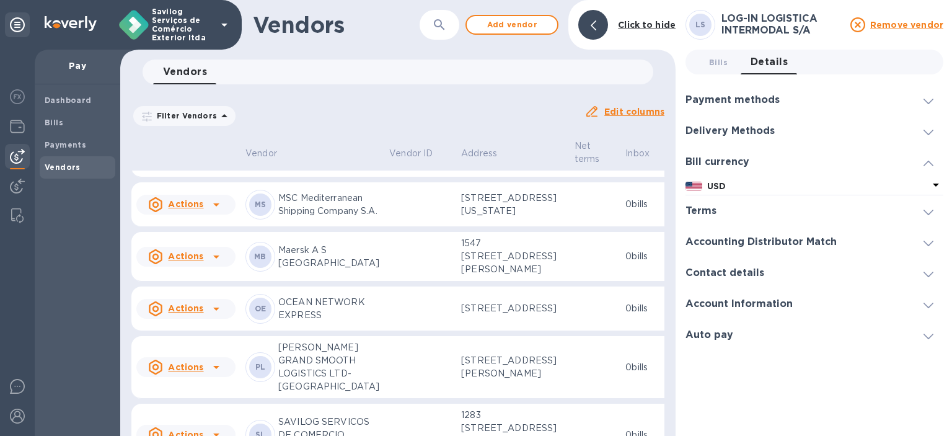
click at [831, 153] on div "Bill currency" at bounding box center [814, 161] width 258 height 31
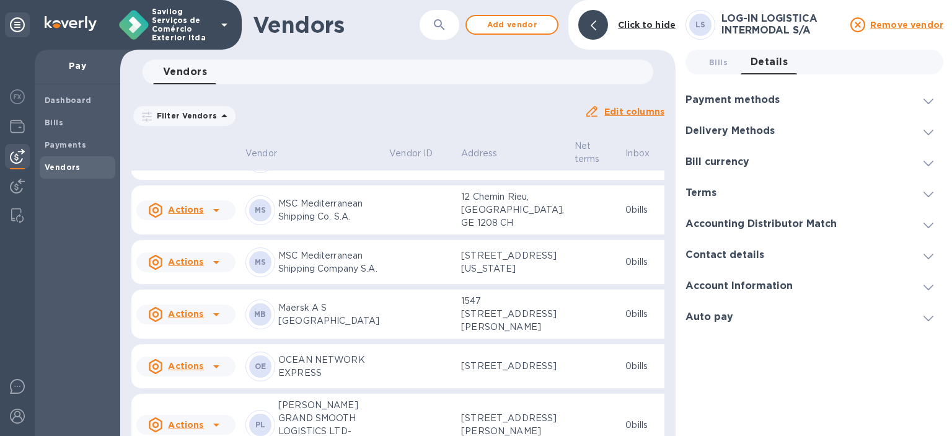
click at [827, 131] on div "Delivery Methods" at bounding box center [814, 130] width 258 height 31
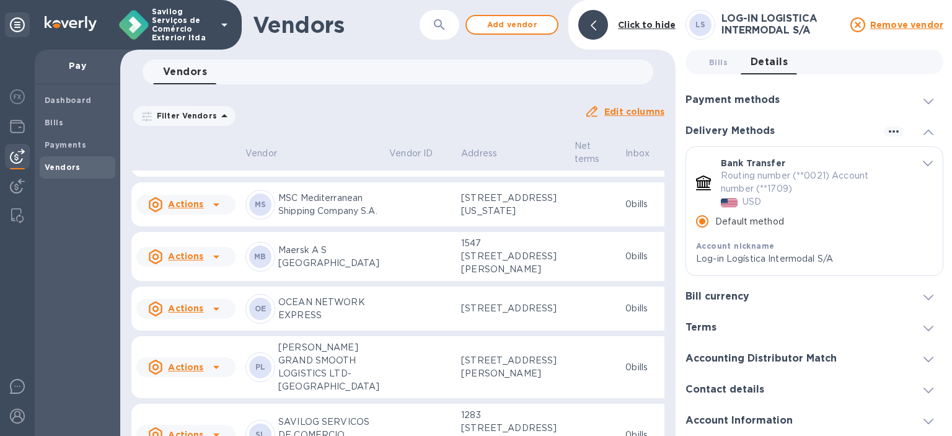
click at [923, 163] on icon "default-method" at bounding box center [928, 163] width 10 height 6
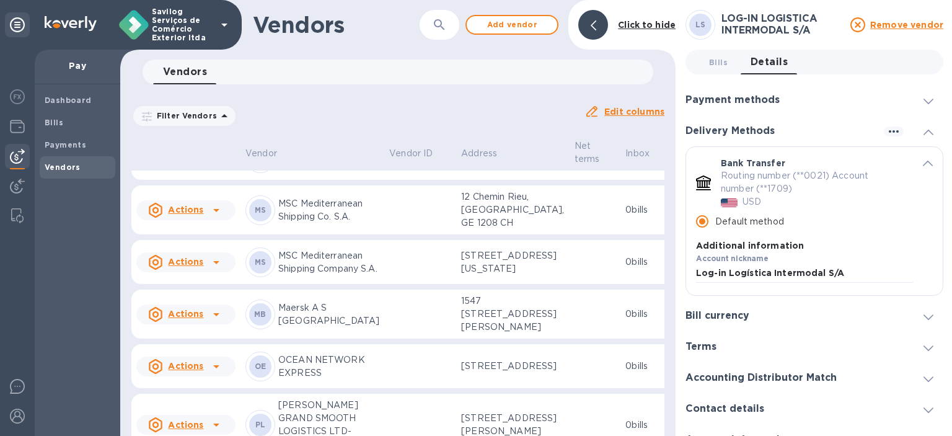
scroll to position [124, 0]
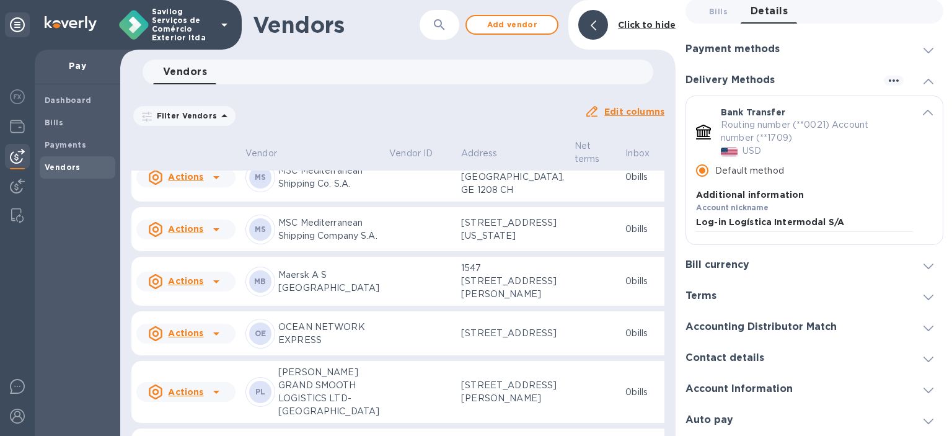
click at [212, 36] on div at bounding box center [216, 26] width 20 height 20
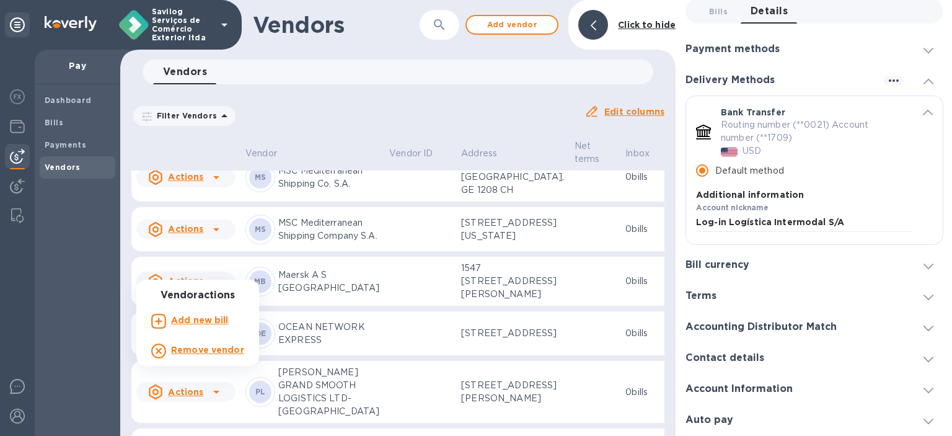
click at [206, 317] on b "Add new bill" at bounding box center [200, 320] width 58 height 10
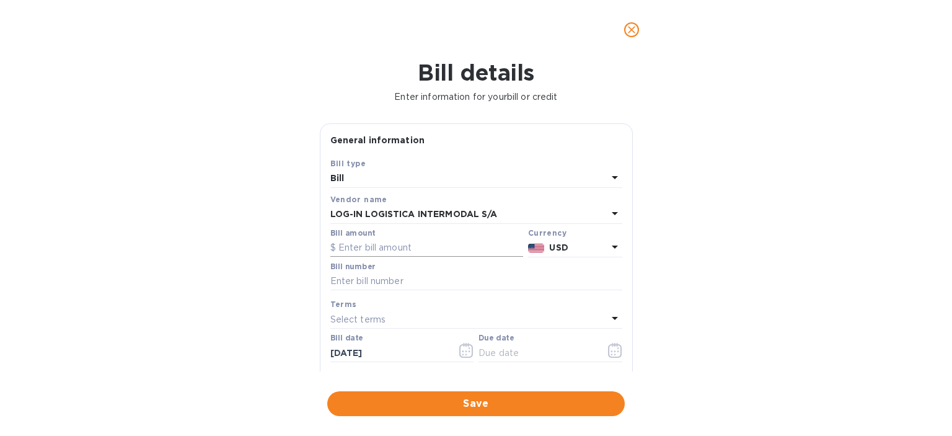
click at [442, 245] on input "text" at bounding box center [426, 248] width 193 height 19
paste input "3.12300"
type input "3.12300"
click at [511, 287] on input "text" at bounding box center [476, 281] width 292 height 19
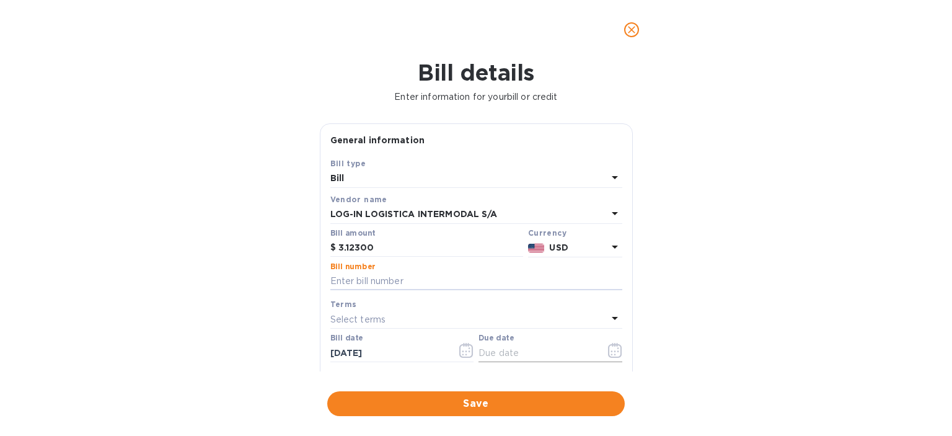
click at [611, 356] on icon "button" at bounding box center [615, 350] width 14 height 15
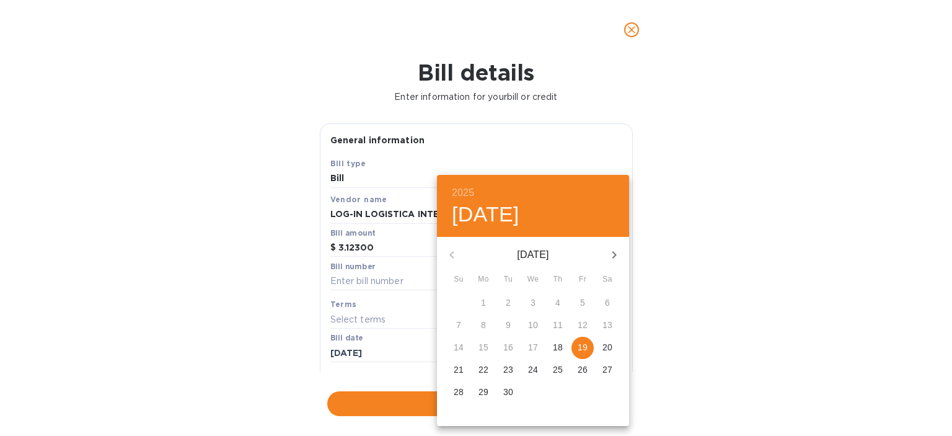
click at [581, 342] on p "19" at bounding box center [582, 347] width 10 height 12
type input "09/19/2025"
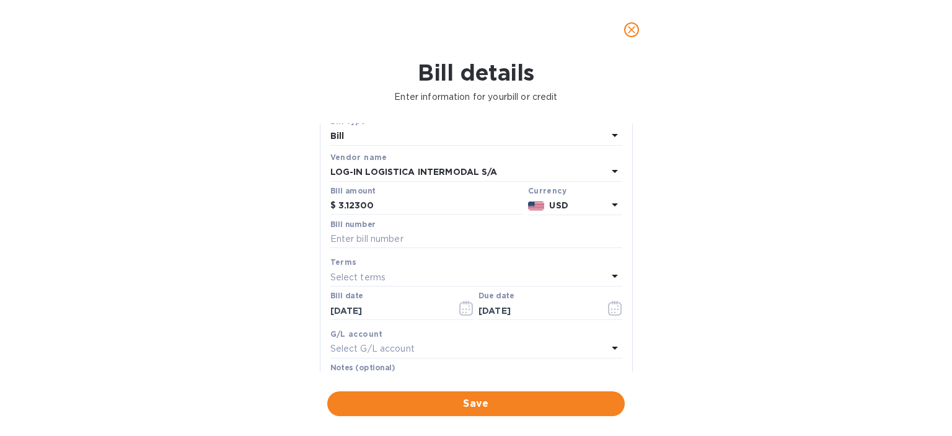
scroll to position [124, 0]
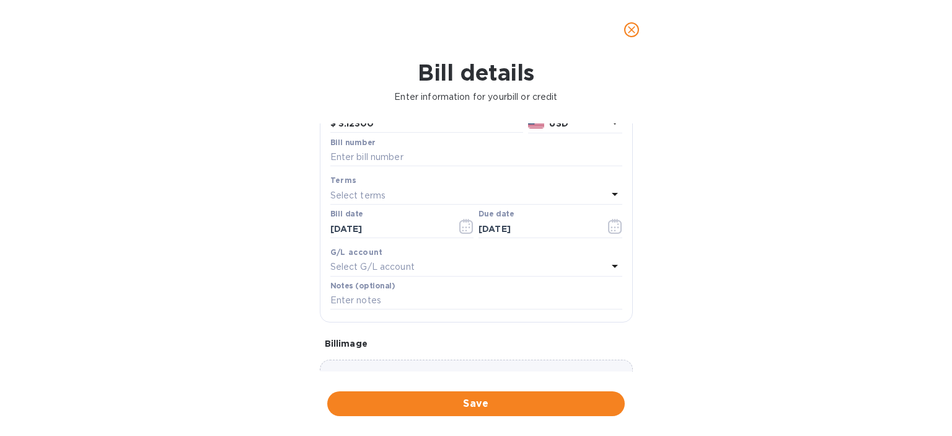
click at [362, 188] on div "Select terms" at bounding box center [468, 194] width 277 height 17
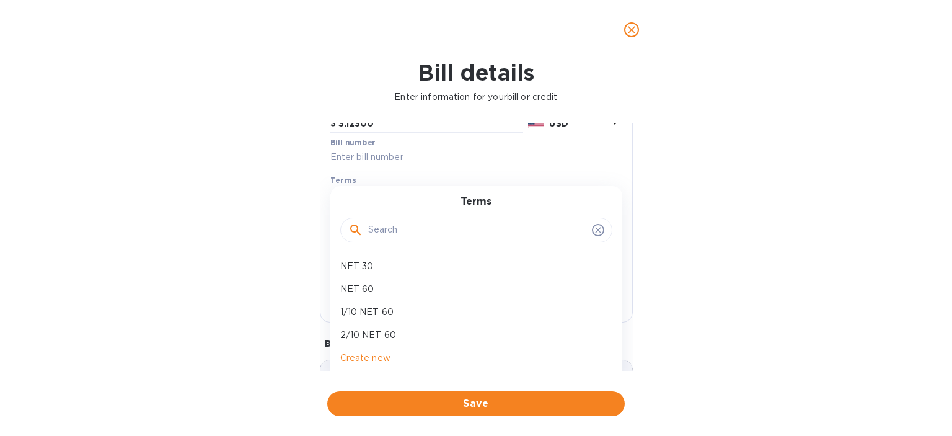
click at [373, 149] on input "text" at bounding box center [476, 157] width 292 height 19
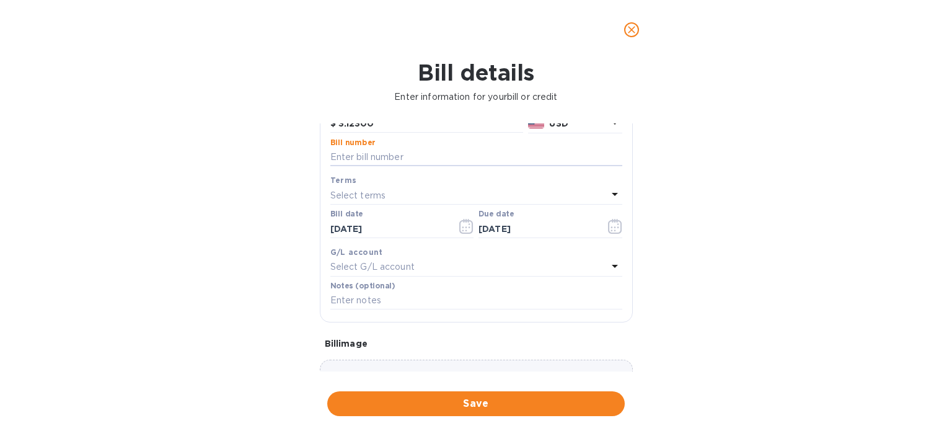
scroll to position [1168, 0]
paste input "BL: 562S109000626"
click at [349, 156] on input "BL: 562S109000626 - INV" at bounding box center [476, 157] width 292 height 19
click at [460, 149] on input "BL 562S109000626 - INV" at bounding box center [476, 157] width 292 height 19
paste input "562S109000626"
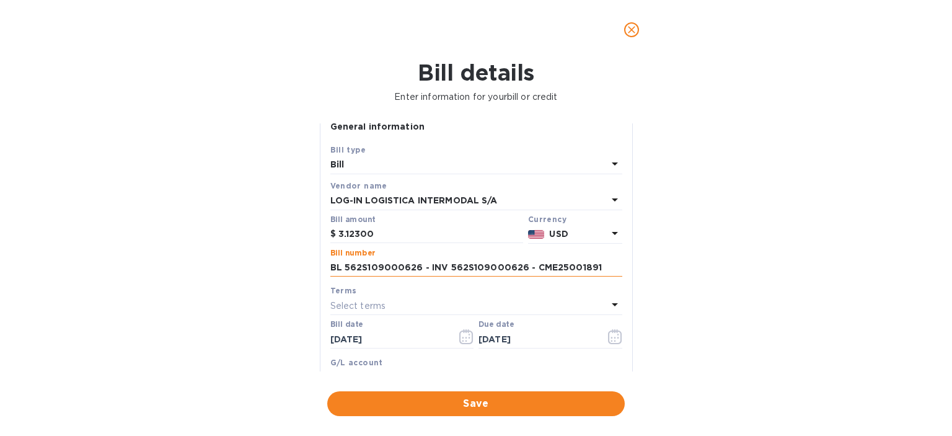
scroll to position [0, 0]
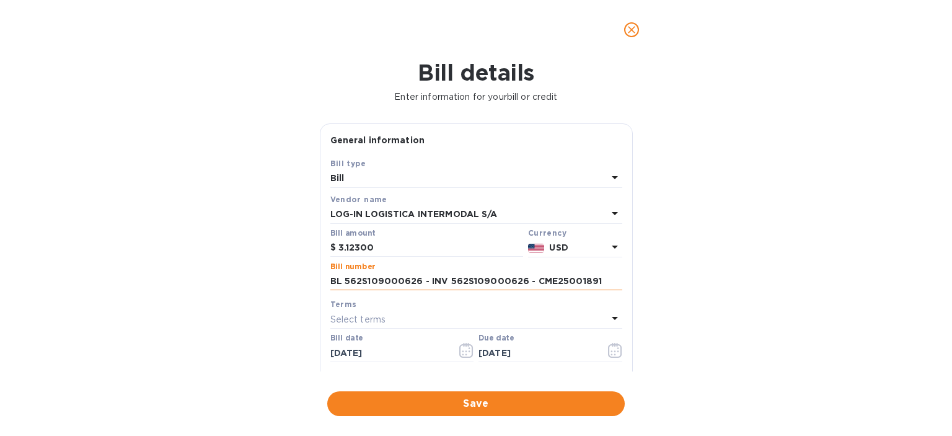
click at [374, 276] on input "BL 562S109000626 - INV 562S109000626 - CME25001891" at bounding box center [476, 281] width 292 height 19
click at [375, 275] on input "BL 562S109000626 - INV 562S109000626 - CME25001891" at bounding box center [476, 281] width 292 height 19
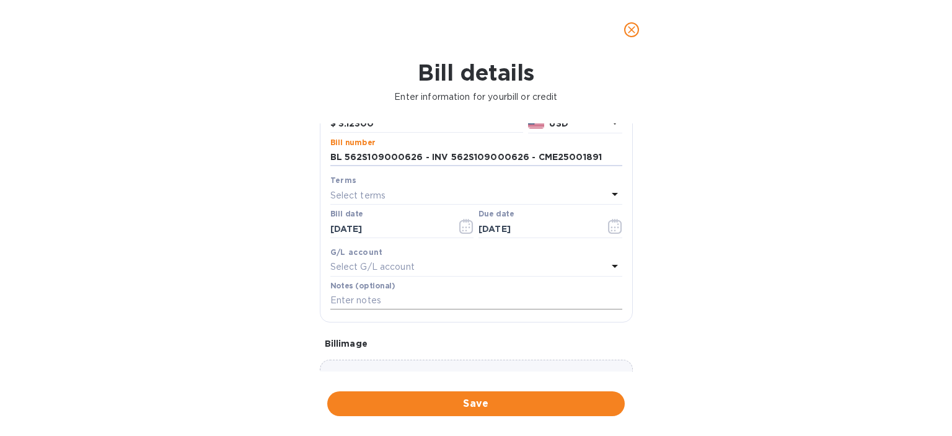
type input "BL 562S109000626 - INV 562S109000626 - CME25001891"
click at [377, 297] on input "text" at bounding box center [476, 300] width 292 height 19
paste input "BL 562S109000626 - INV 562S109000626 - CME25001891"
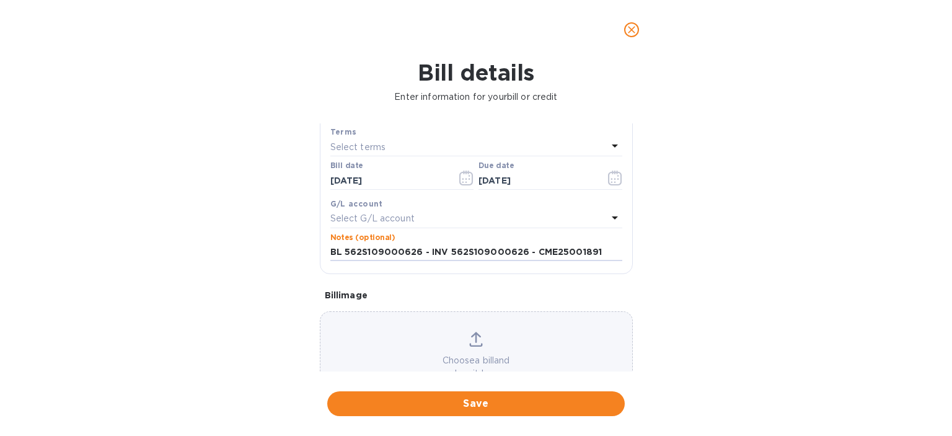
scroll to position [217, 0]
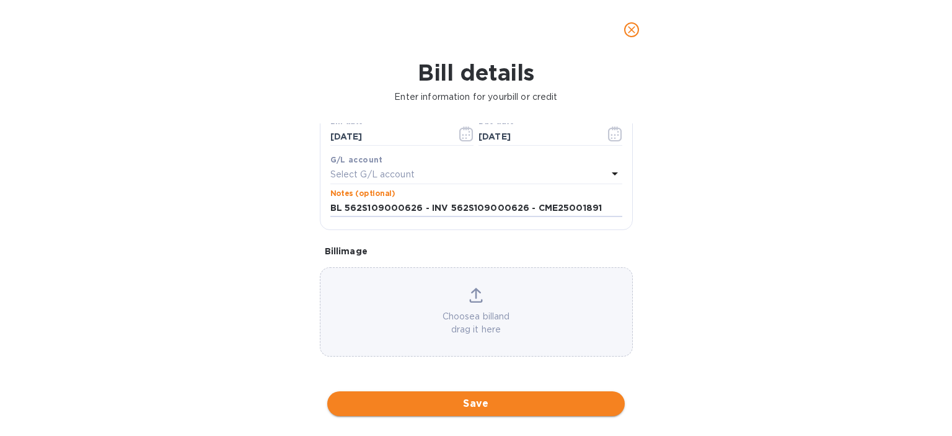
type input "BL 562S109000626 - INV 562S109000626 - CME25001891"
click at [431, 408] on span "Save" at bounding box center [476, 403] width 278 height 15
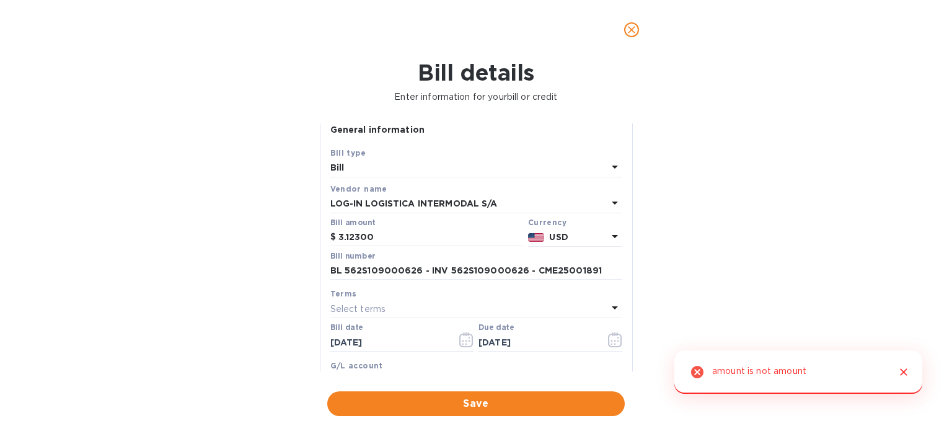
scroll to position [0, 0]
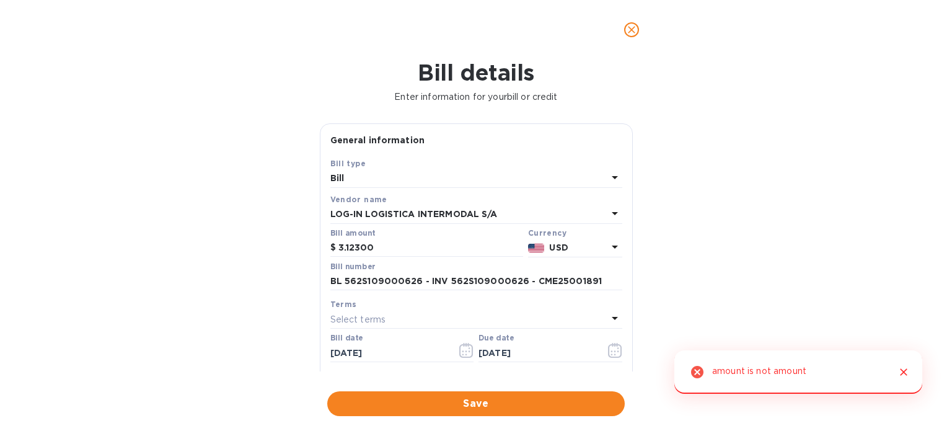
click at [772, 373] on div "amount is not amount" at bounding box center [759, 372] width 94 height 24
click at [772, 372] on div "amount is not amount" at bounding box center [759, 372] width 94 height 24
click at [773, 372] on div "amount is not amount" at bounding box center [759, 372] width 94 height 24
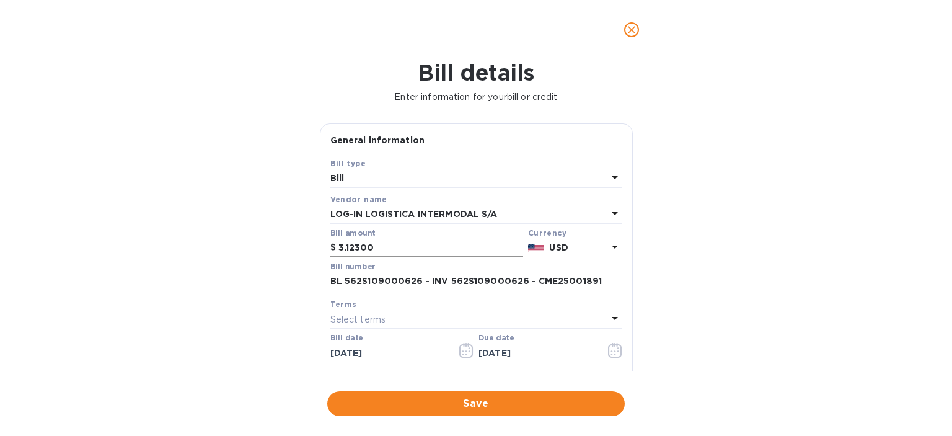
click at [345, 245] on input "3.12300" at bounding box center [430, 248] width 185 height 19
drag, startPoint x: 377, startPoint y: 250, endPoint x: 300, endPoint y: 243, distance: 77.2
click at [300, 242] on div "Bill details Enter information for your bill or credit General information Save…" at bounding box center [476, 247] width 952 height 376
type input "3,123.00"
click button "Save" at bounding box center [0, 0] width 0 height 0
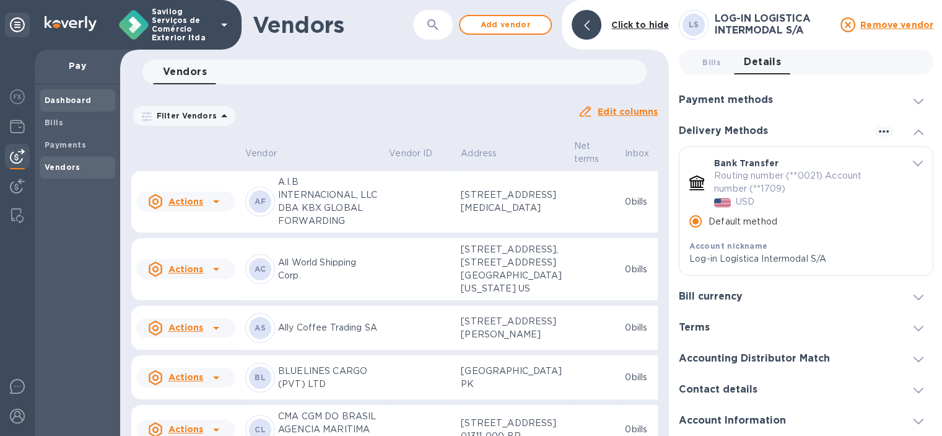
click at [44, 107] on div "Dashboard" at bounding box center [78, 100] width 76 height 22
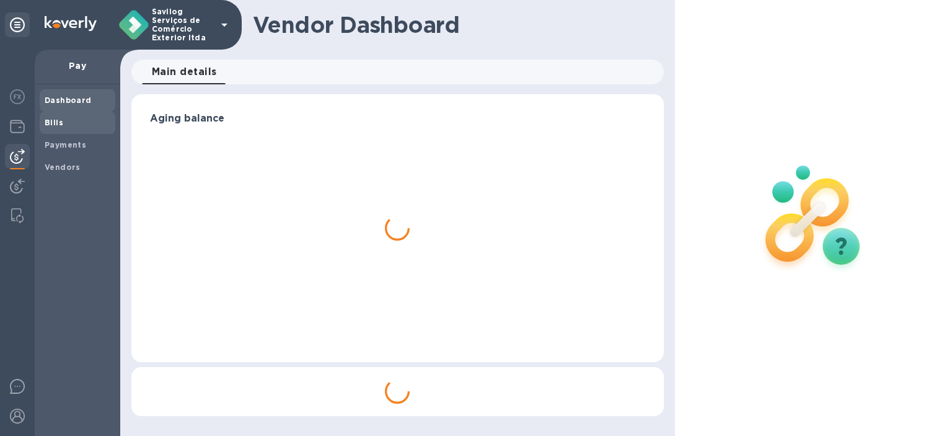
click at [51, 121] on b "Bills" at bounding box center [54, 122] width 19 height 9
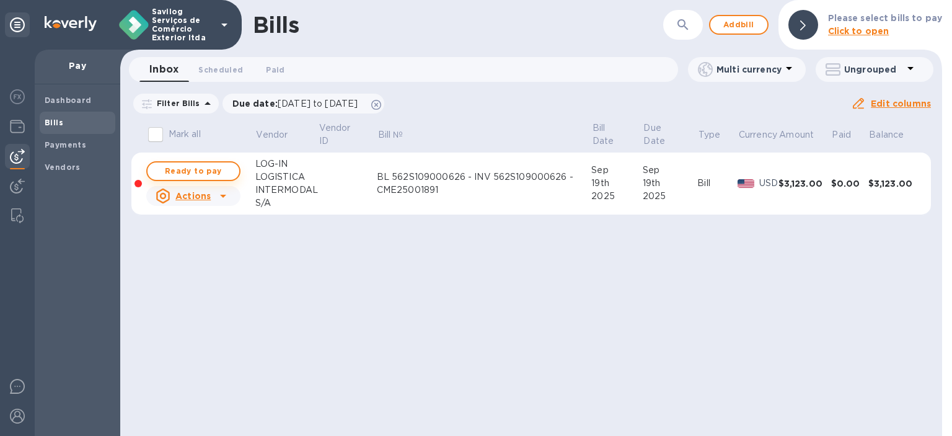
click at [170, 177] on span "Ready to pay" at bounding box center [193, 171] width 72 height 15
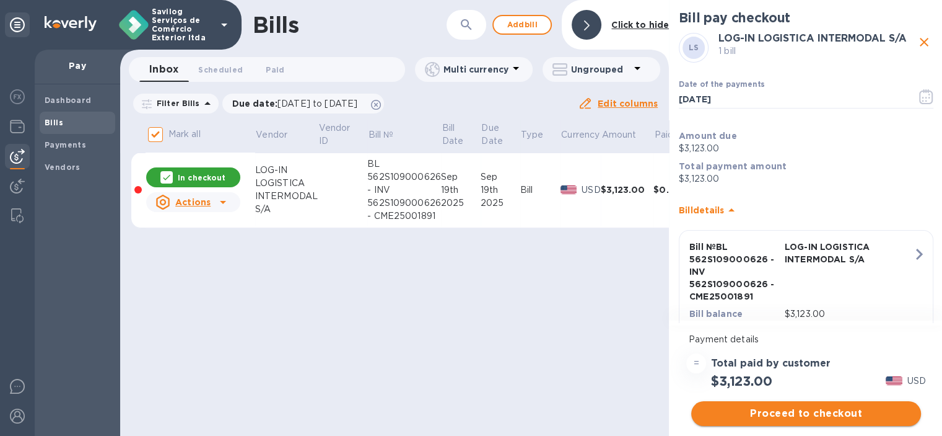
click at [803, 416] on span "Proceed to checkout" at bounding box center [806, 413] width 210 height 15
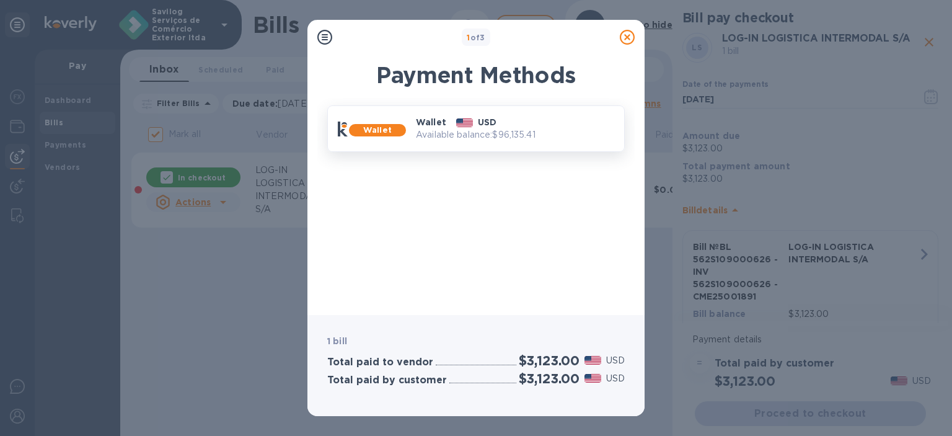
click at [515, 126] on div "Wallet USD" at bounding box center [515, 122] width 208 height 22
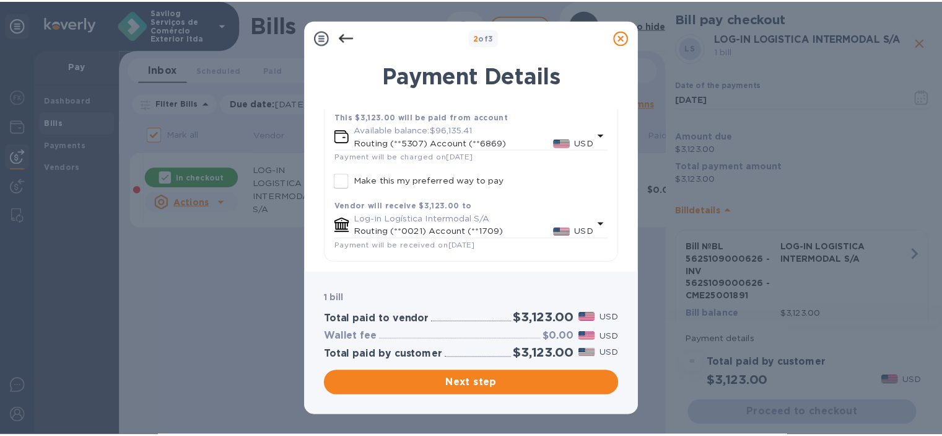
scroll to position [94, 0]
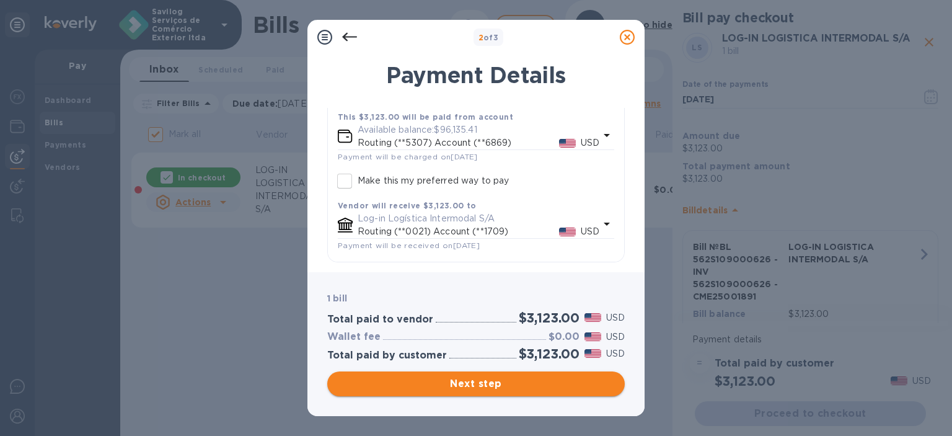
click at [454, 388] on span "Next step" at bounding box center [476, 383] width 278 height 15
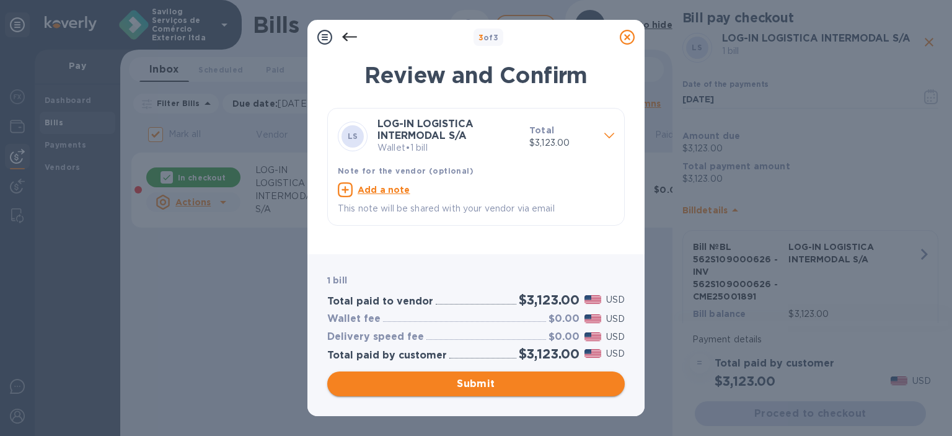
click at [463, 386] on span "Submit" at bounding box center [476, 383] width 278 height 15
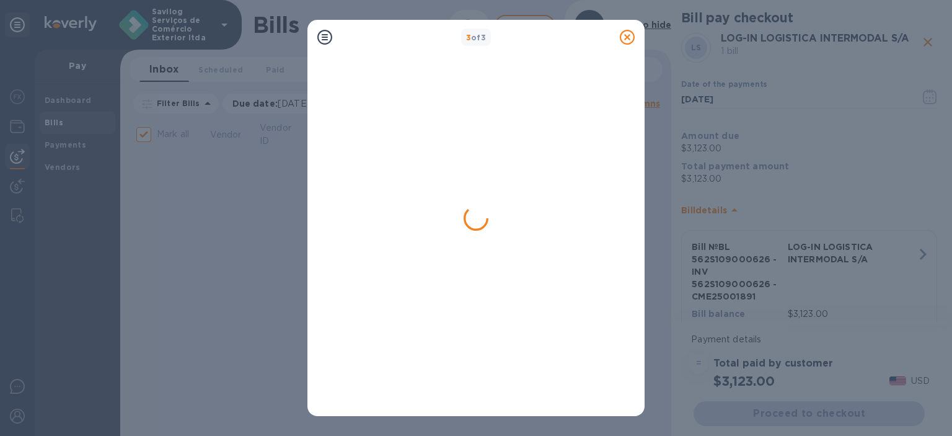
checkbox input "false"
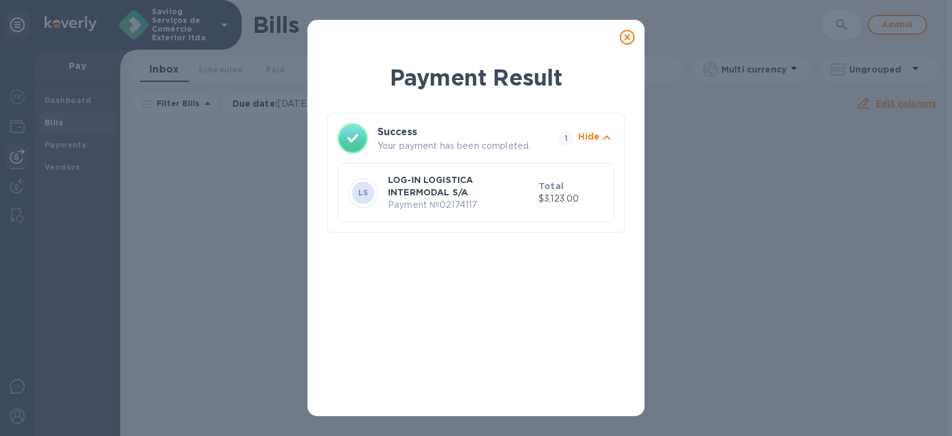
click at [545, 166] on div "LS LOG-IN LOGISTICA INTERMODAL S/A Payment № 02174117 Total $3,123.00" at bounding box center [476, 192] width 276 height 59
click at [525, 190] on p "LOG-IN LOGISTICA INTERMODAL S/A" at bounding box center [461, 185] width 146 height 25
click at [368, 200] on div "LS" at bounding box center [363, 193] width 22 height 22
click at [616, 34] on div at bounding box center [627, 37] width 35 height 35
click at [628, 35] on icon at bounding box center [627, 37] width 15 height 15
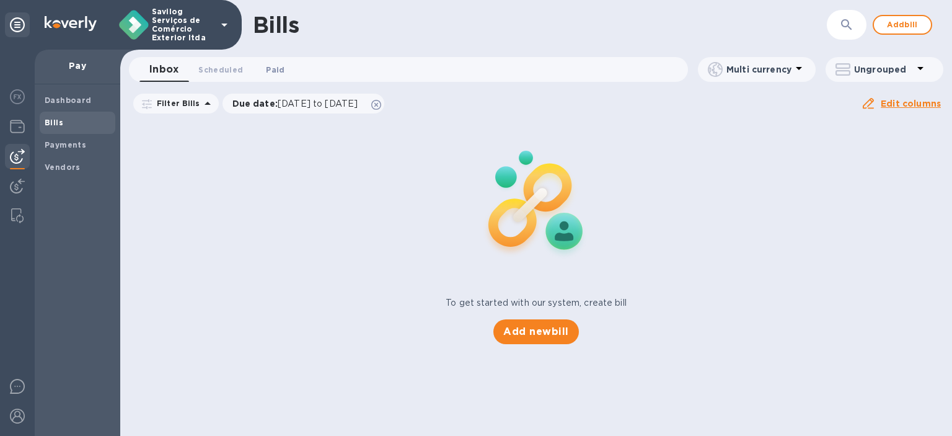
click at [285, 66] on button "Paid 0" at bounding box center [275, 69] width 45 height 25
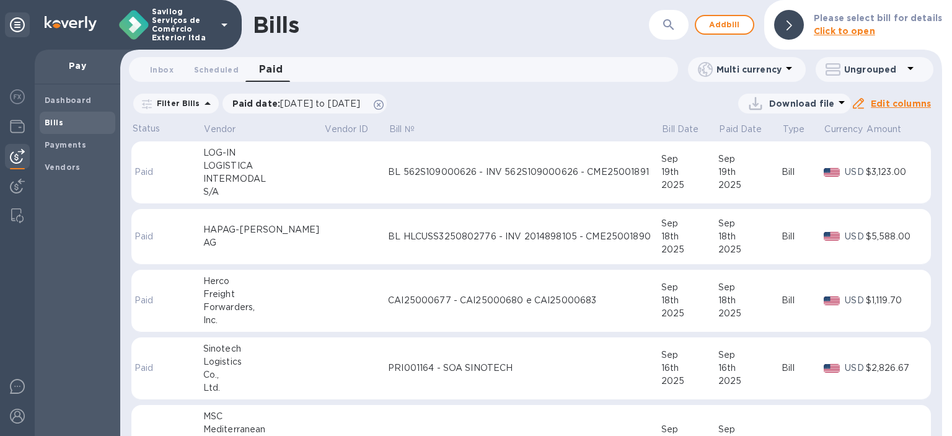
click at [480, 177] on div "BL 562S109000626 - INV 562S109000626 - CME25001891" at bounding box center [524, 171] width 273 height 13
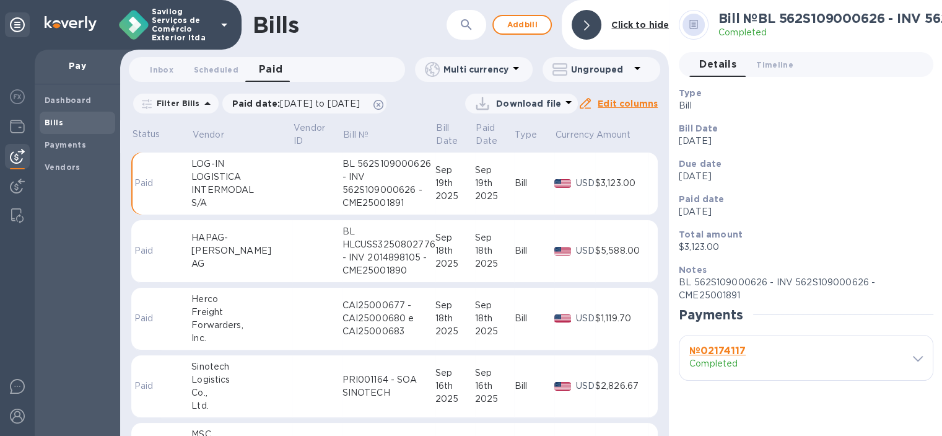
scroll to position [9, 0]
click at [765, 345] on h3 "№ 02174117" at bounding box center [742, 351] width 105 height 12
click at [765, 346] on h3 "№ 02174117" at bounding box center [742, 351] width 105 height 12
click at [918, 356] on icon at bounding box center [918, 359] width 10 height 6
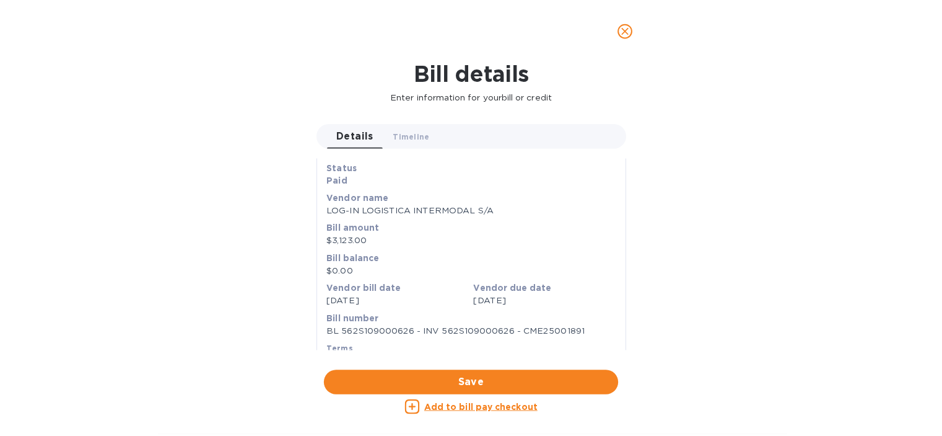
scroll to position [62, 0]
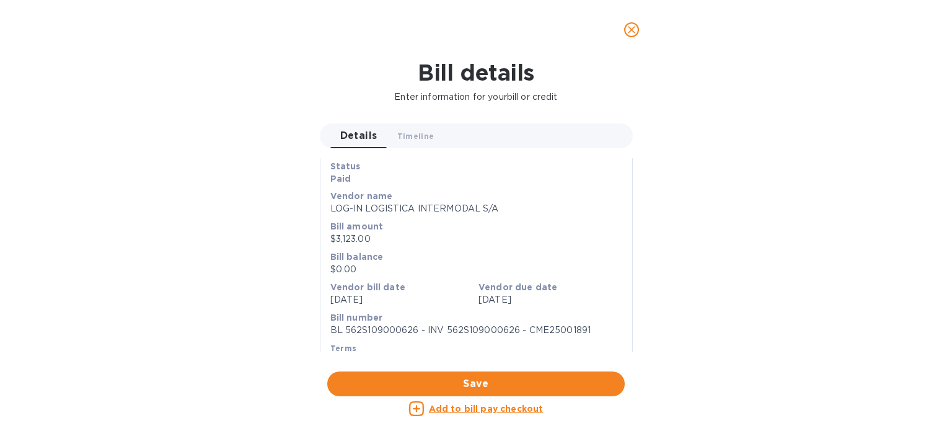
click at [633, 31] on icon "close" at bounding box center [631, 29] width 7 height 7
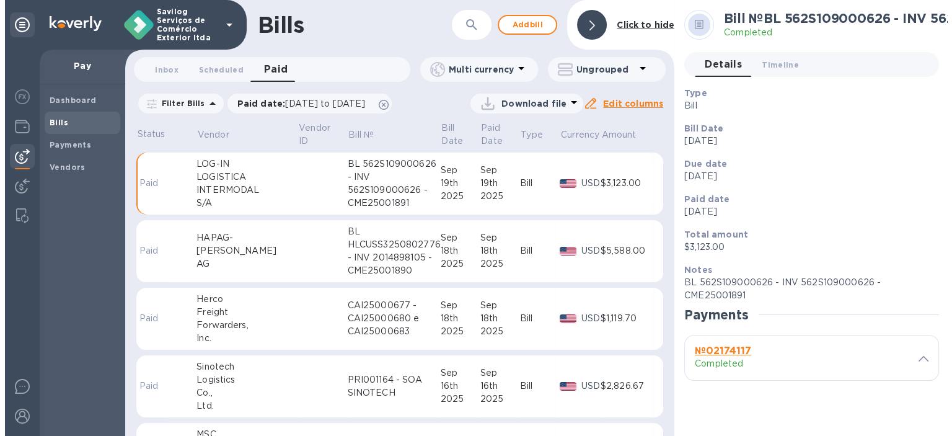
scroll to position [60, 0]
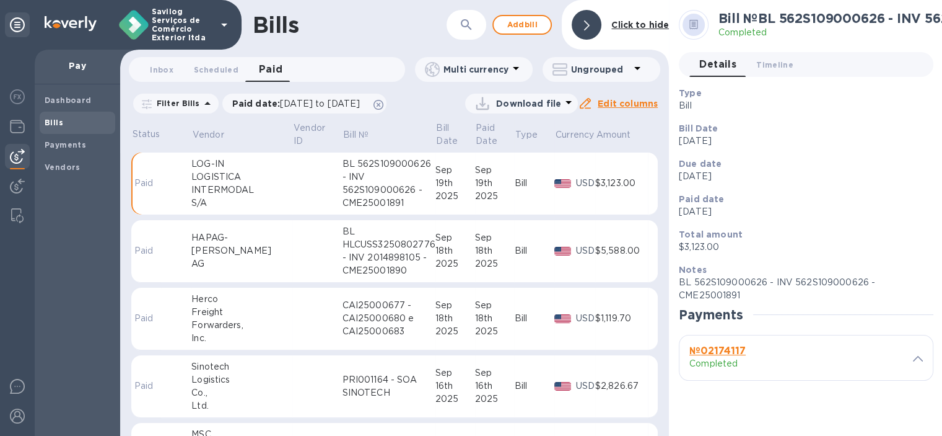
click at [726, 344] on b "№ 02174117" at bounding box center [718, 350] width 56 height 12
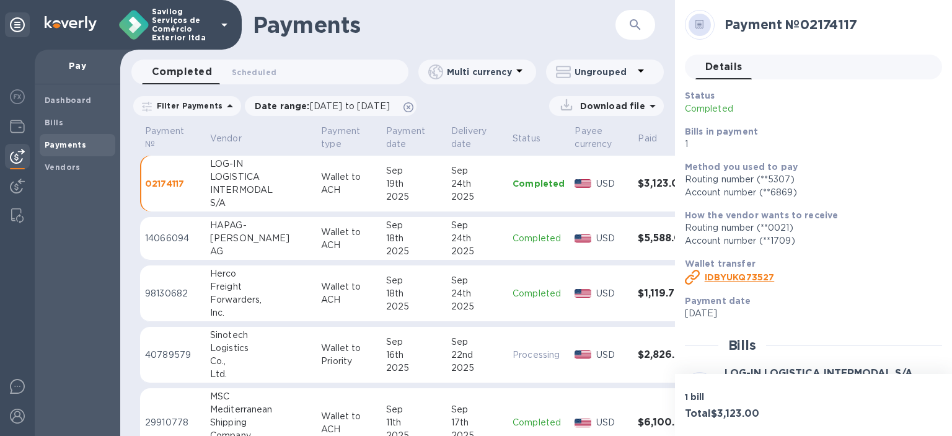
click at [333, 184] on p "Wallet to ACH" at bounding box center [348, 183] width 55 height 26
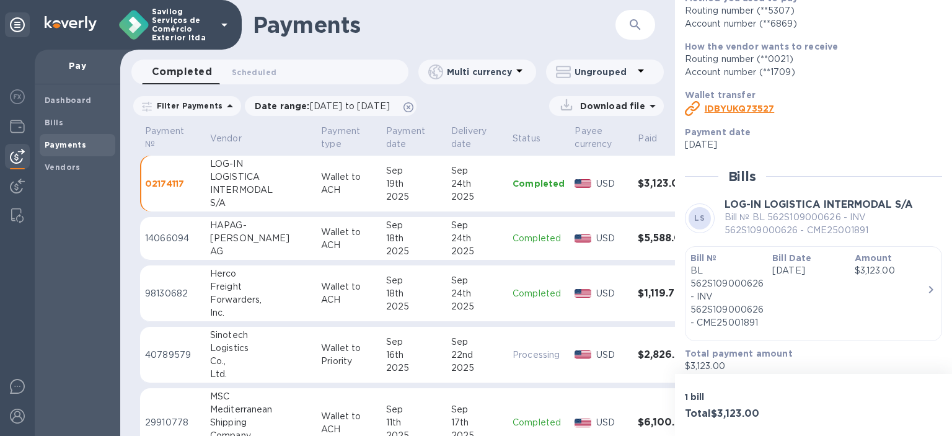
scroll to position [177, 0]
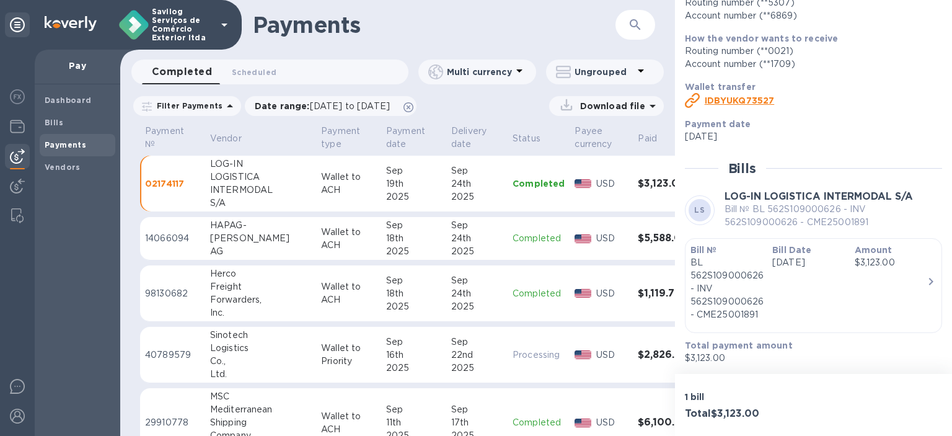
click at [752, 281] on p "BL 562S109000626 - INV 562S109000626 - CME25001891" at bounding box center [726, 288] width 72 height 65
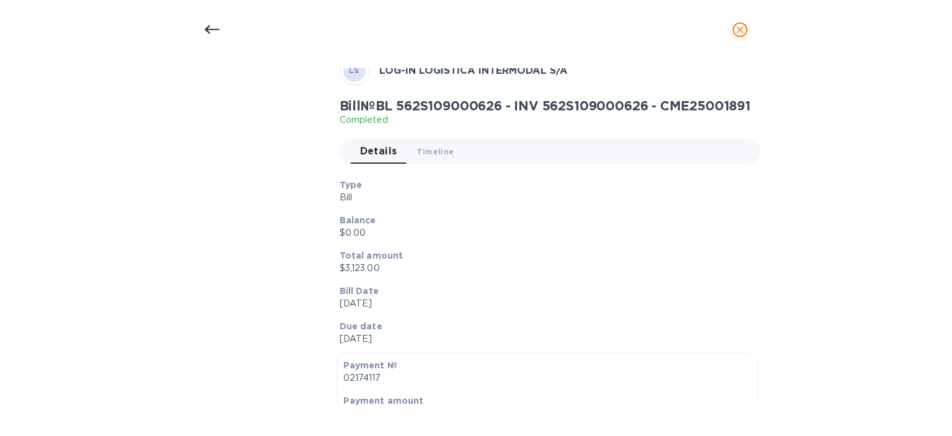
click at [739, 29] on icon "close" at bounding box center [739, 29] width 7 height 7
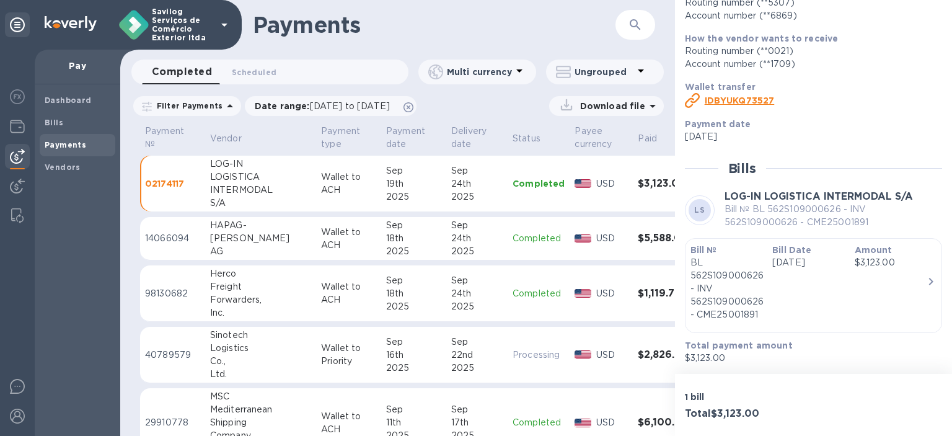
scroll to position [68, 0]
